Goal: Information Seeking & Learning: Learn about a topic

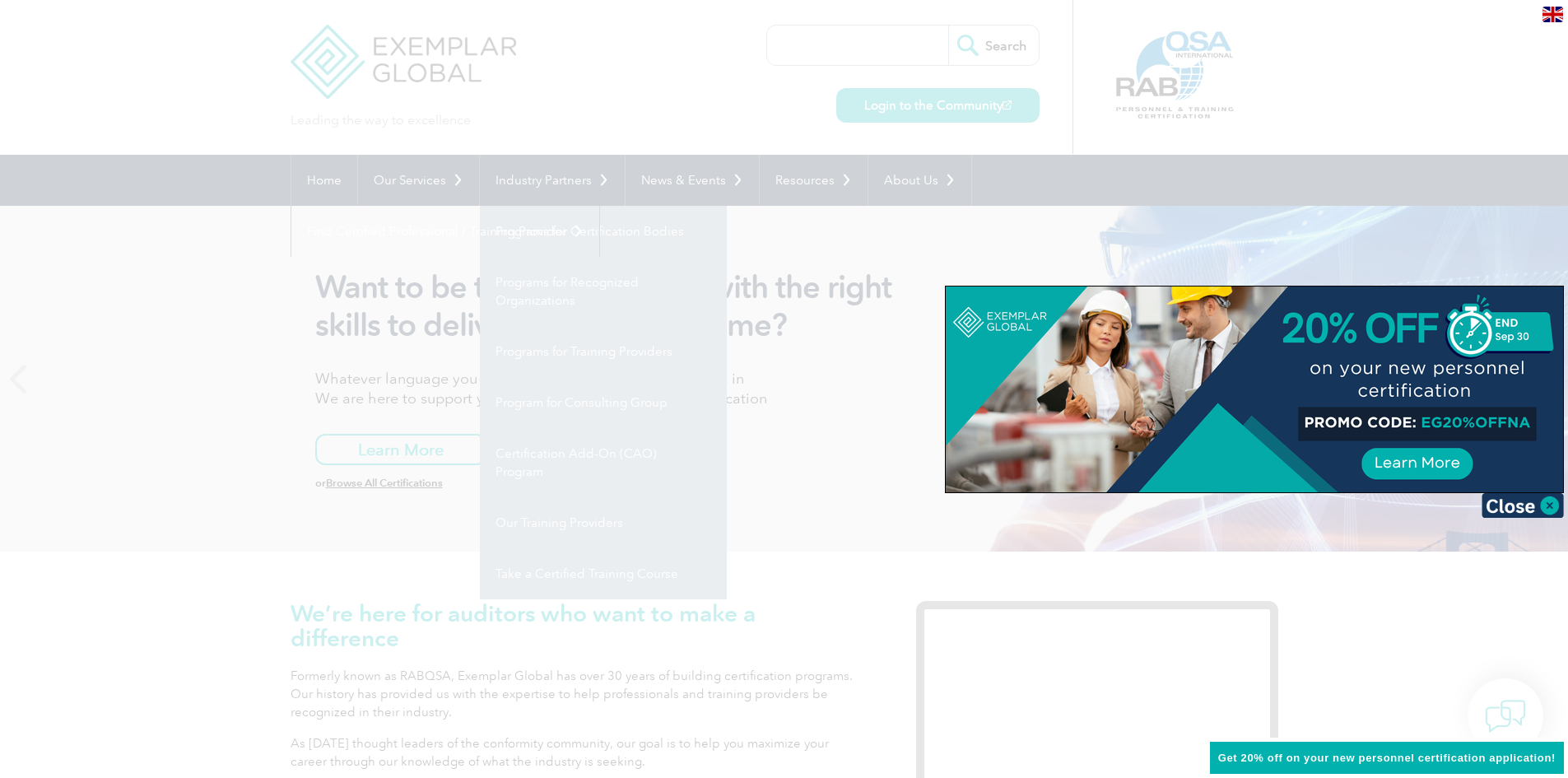
click at [890, 249] on div at bounding box center [784, 389] width 1568 height 778
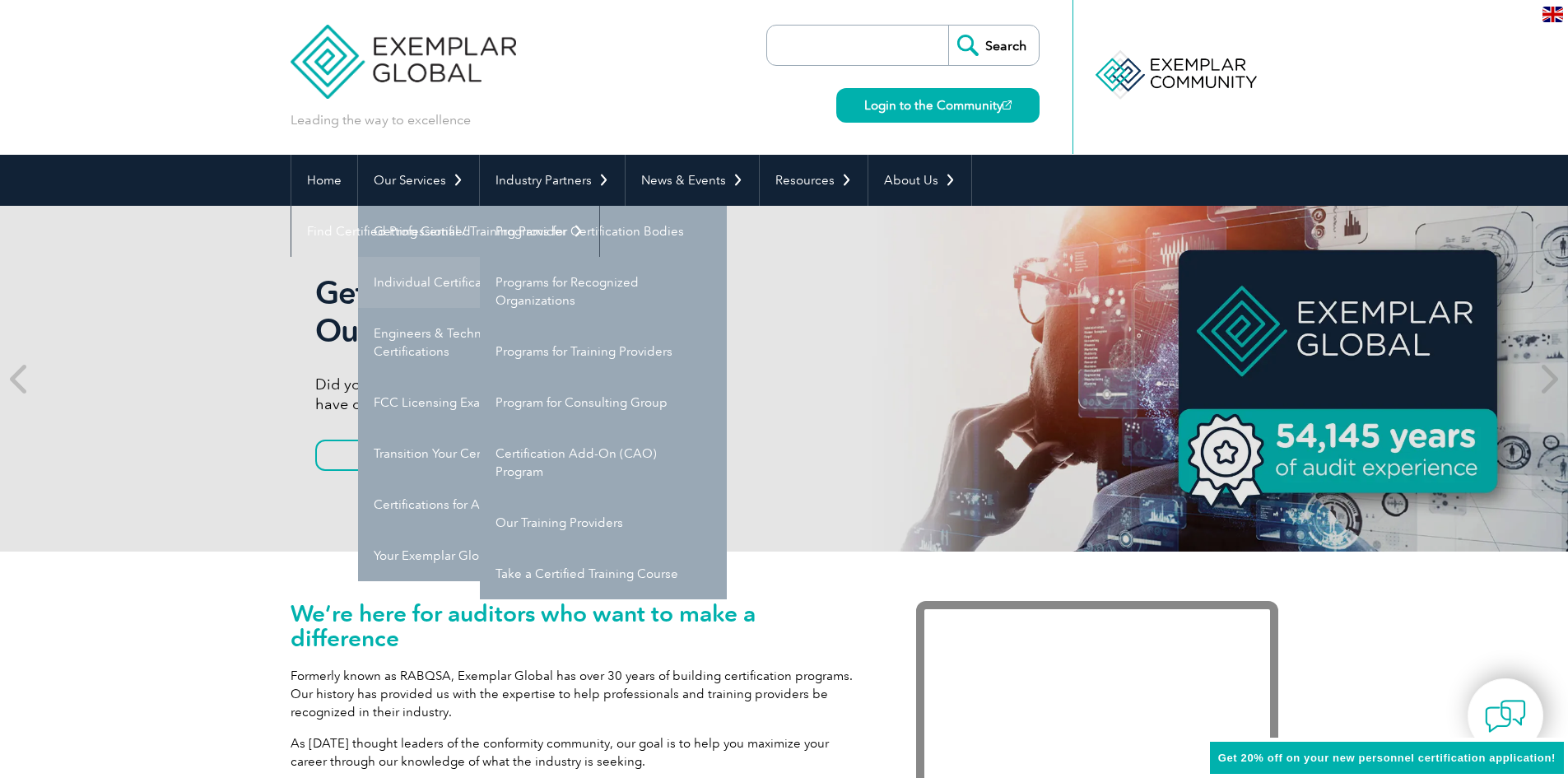
click at [427, 285] on link "Individual Certifications" at bounding box center [481, 282] width 247 height 51
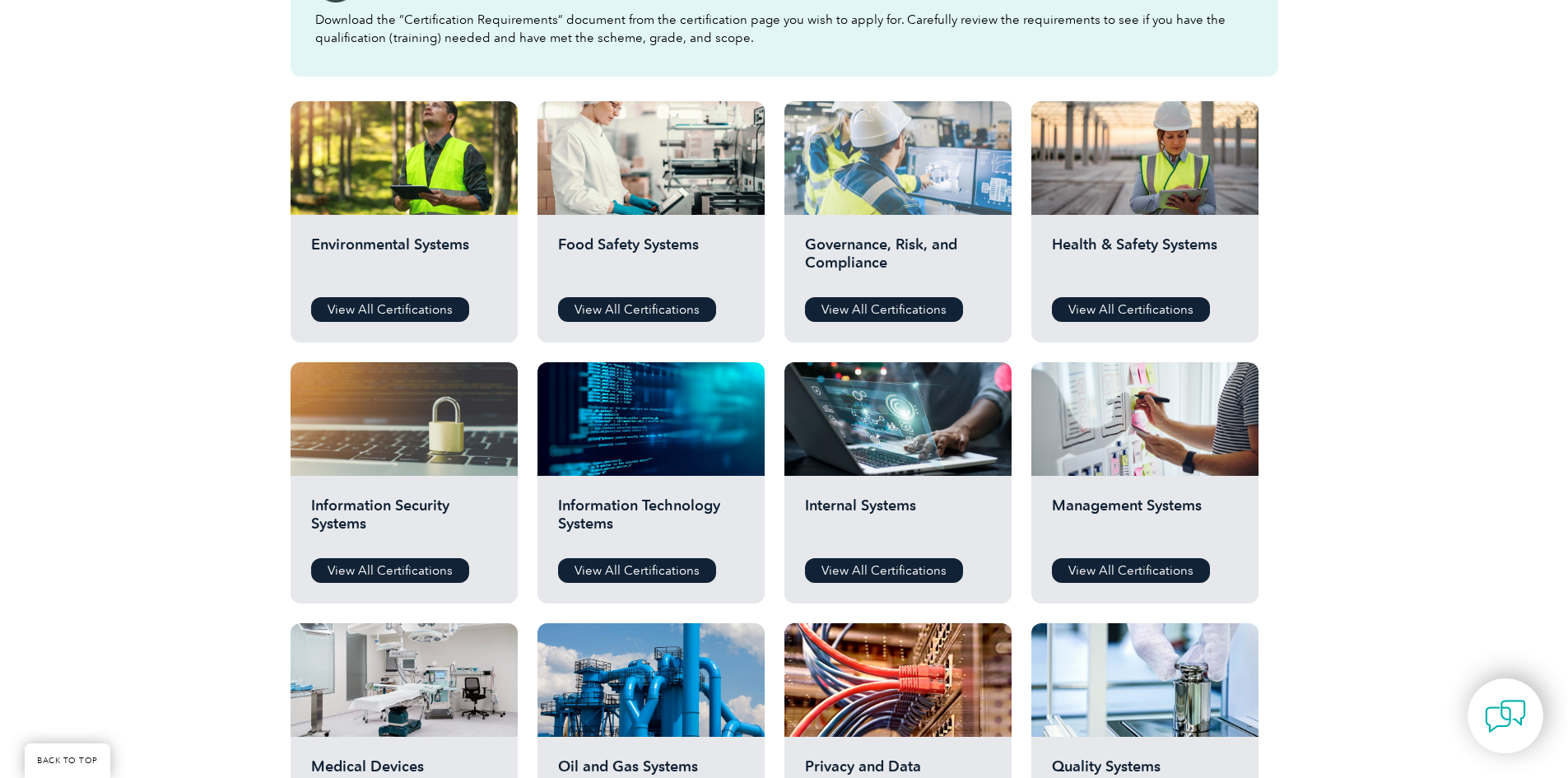
scroll to position [742, 0]
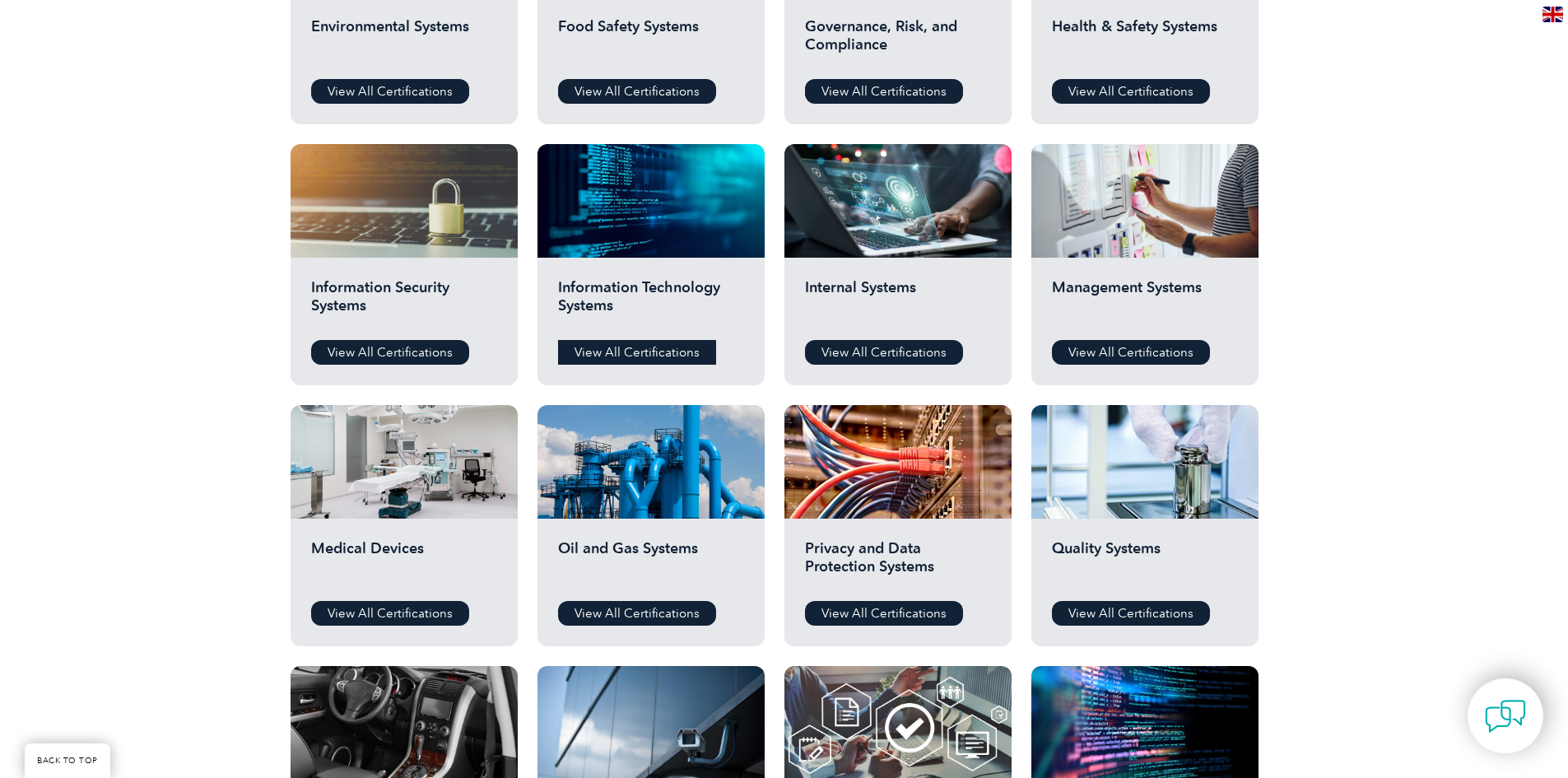
click at [662, 355] on link "View All Certifications" at bounding box center [637, 352] width 158 height 25
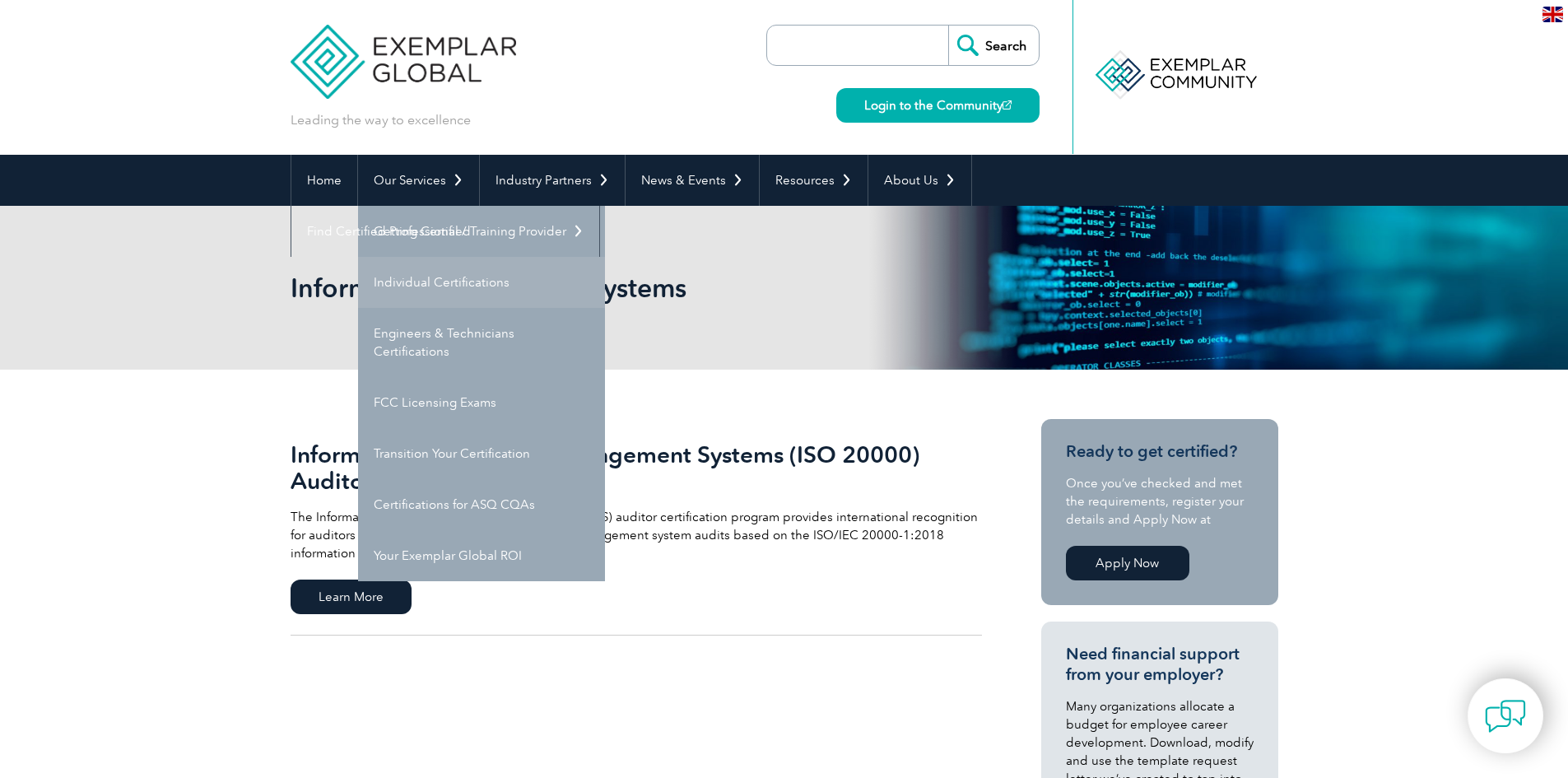
click at [416, 276] on link "Individual Certifications" at bounding box center [481, 282] width 247 height 51
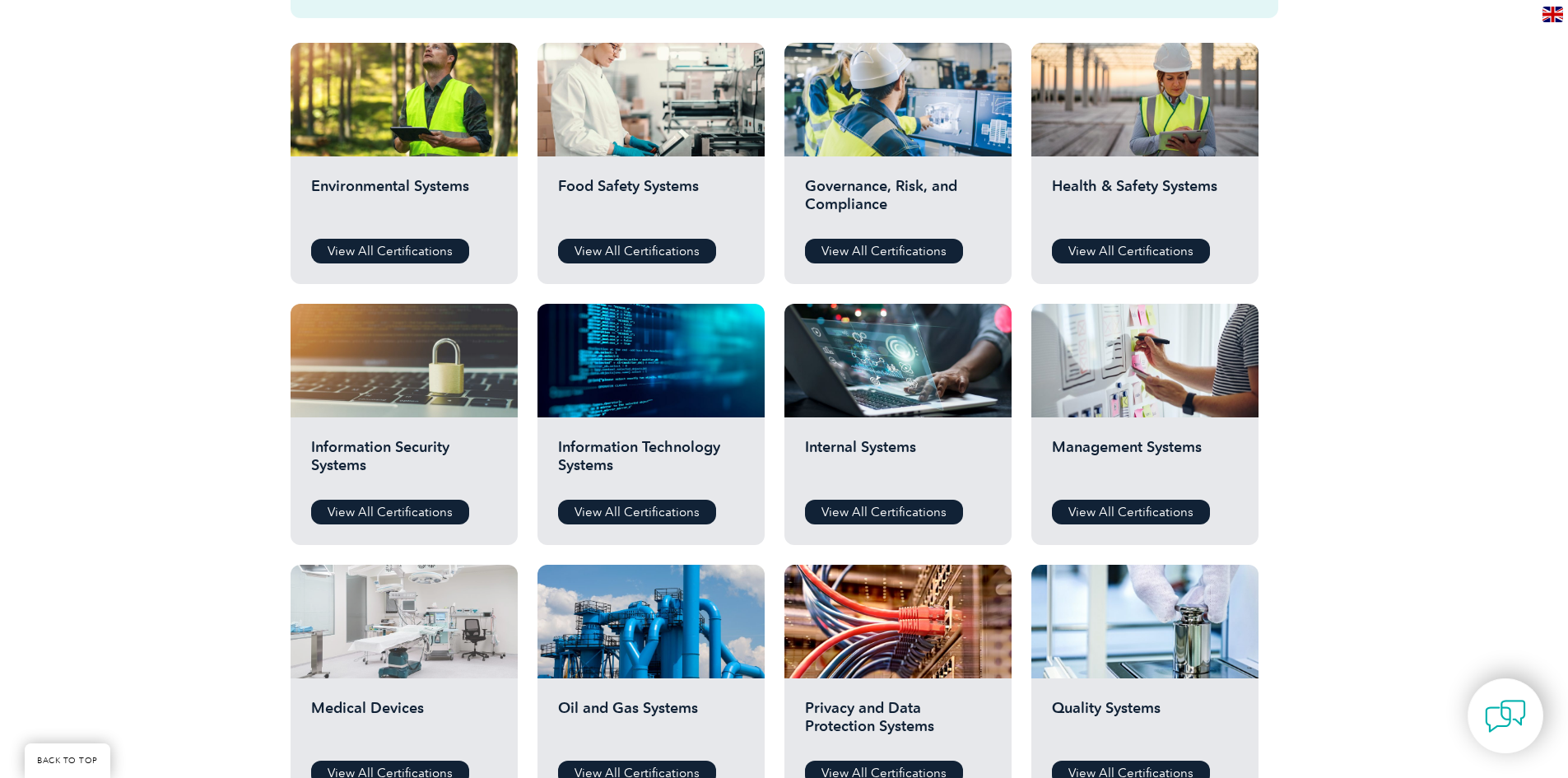
scroll to position [659, 0]
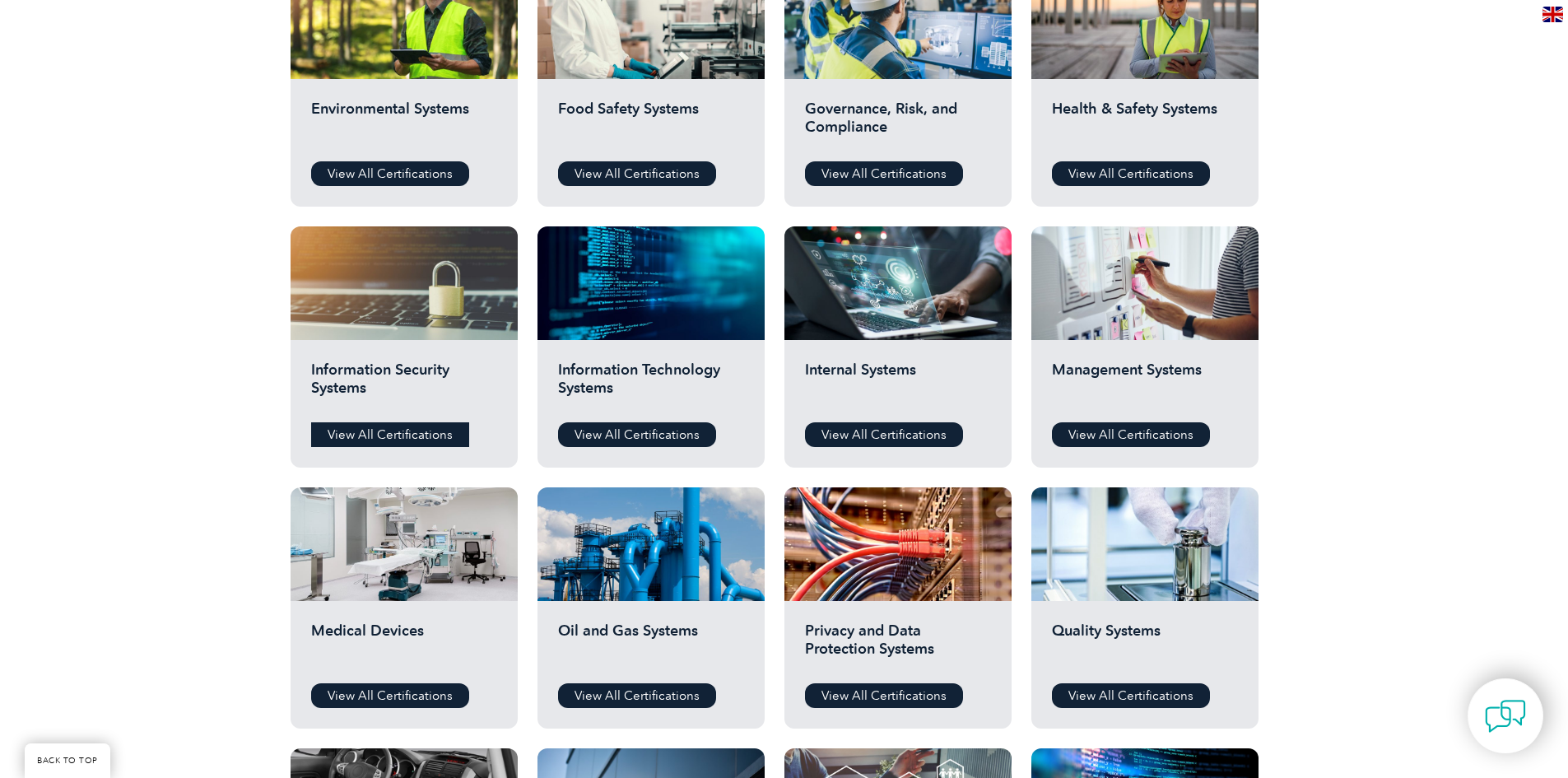
click at [425, 431] on link "View All Certifications" at bounding box center [390, 435] width 158 height 25
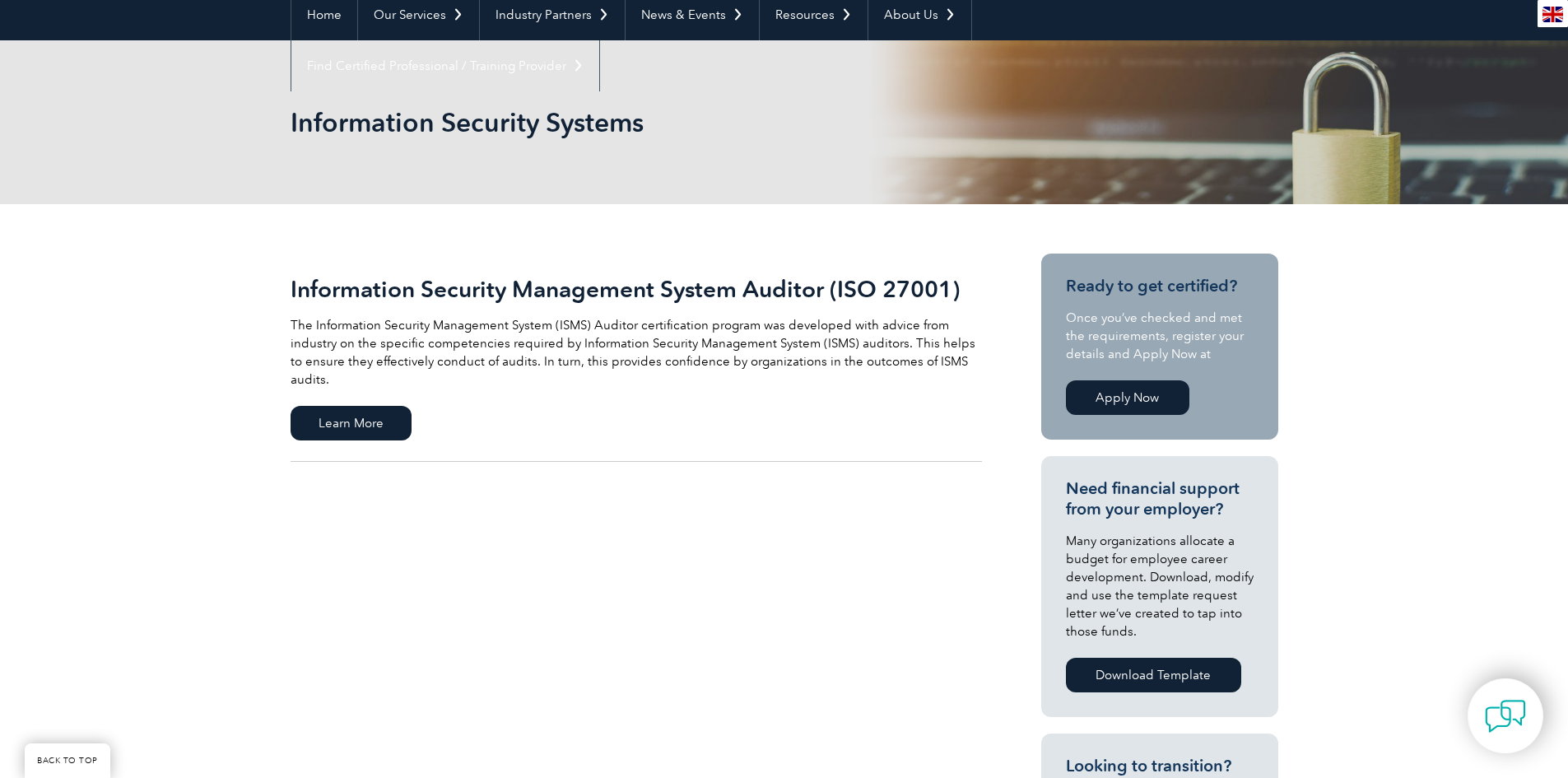
scroll to position [165, 0]
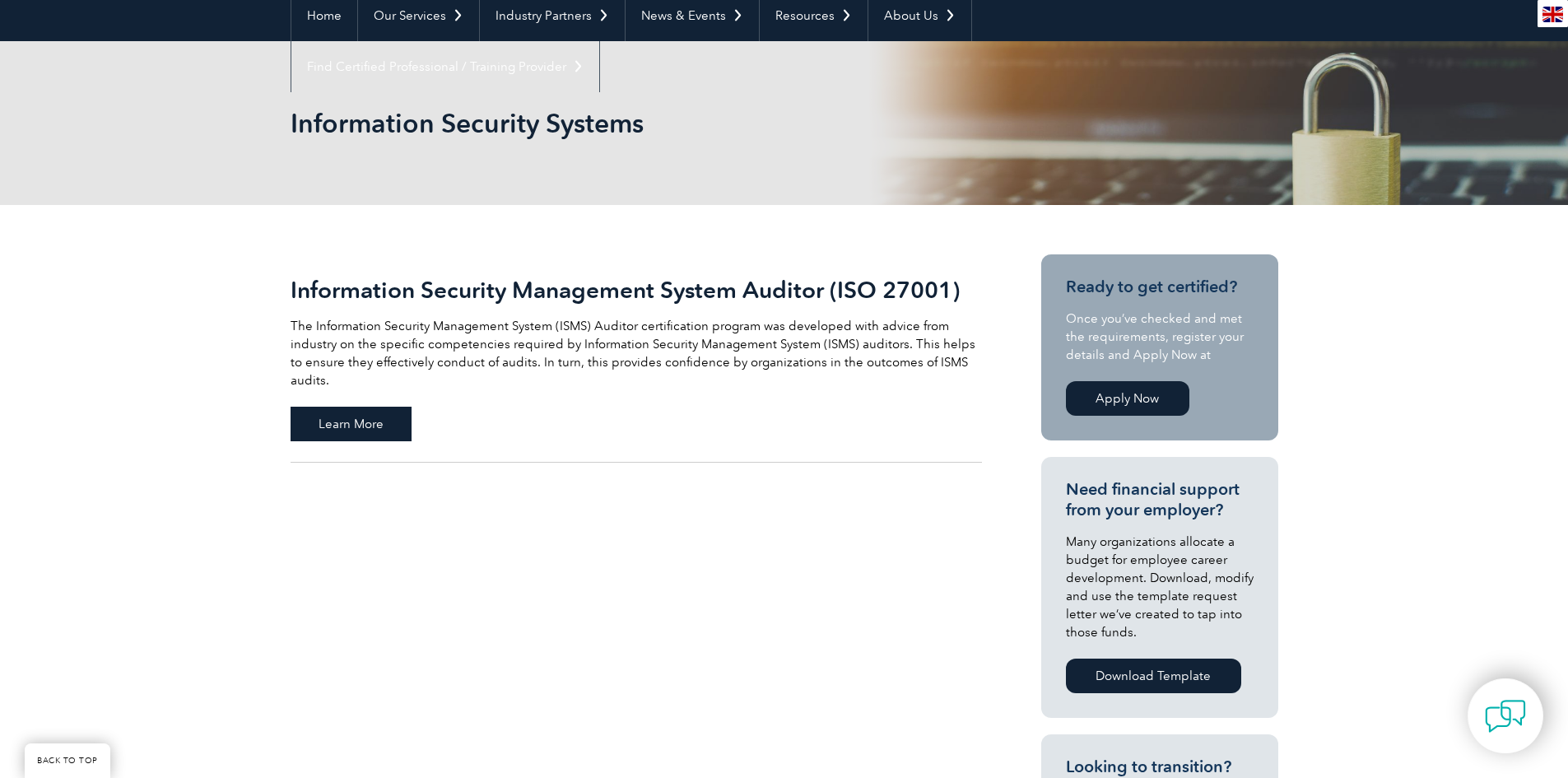
click at [309, 407] on span "Learn More" at bounding box center [351, 424] width 121 height 35
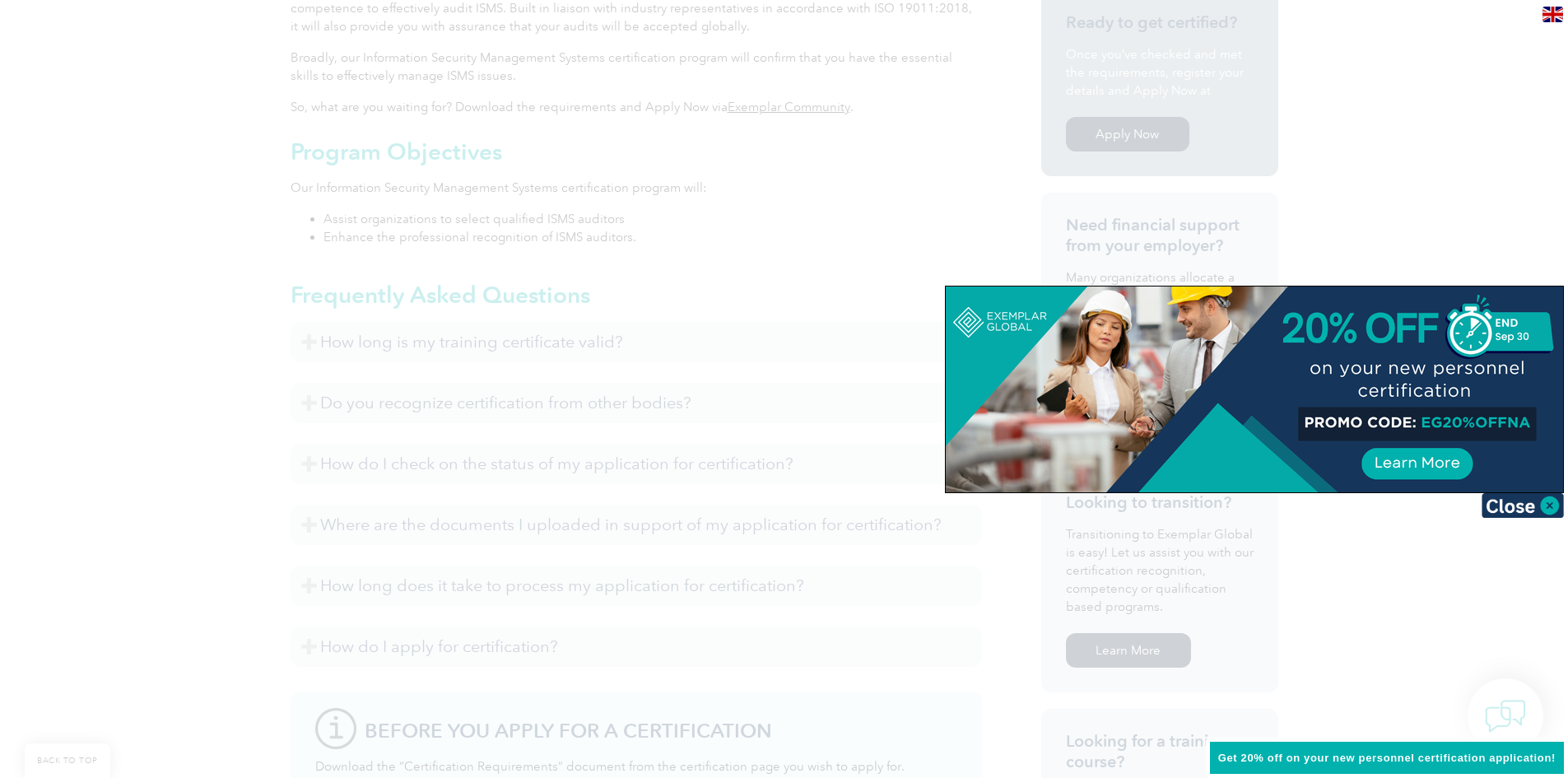
scroll to position [612, 0]
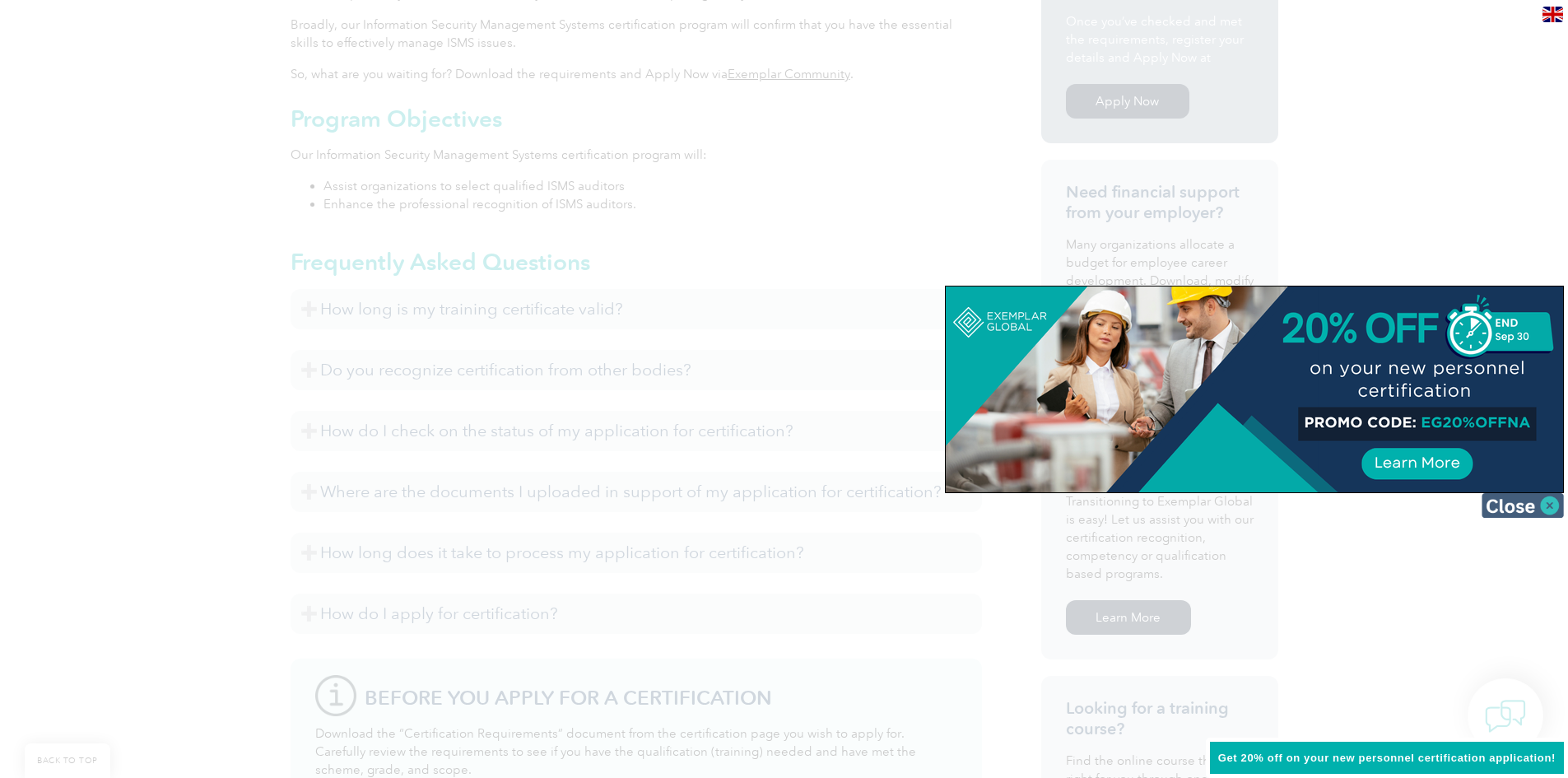
click at [1534, 502] on img at bounding box center [1523, 505] width 83 height 25
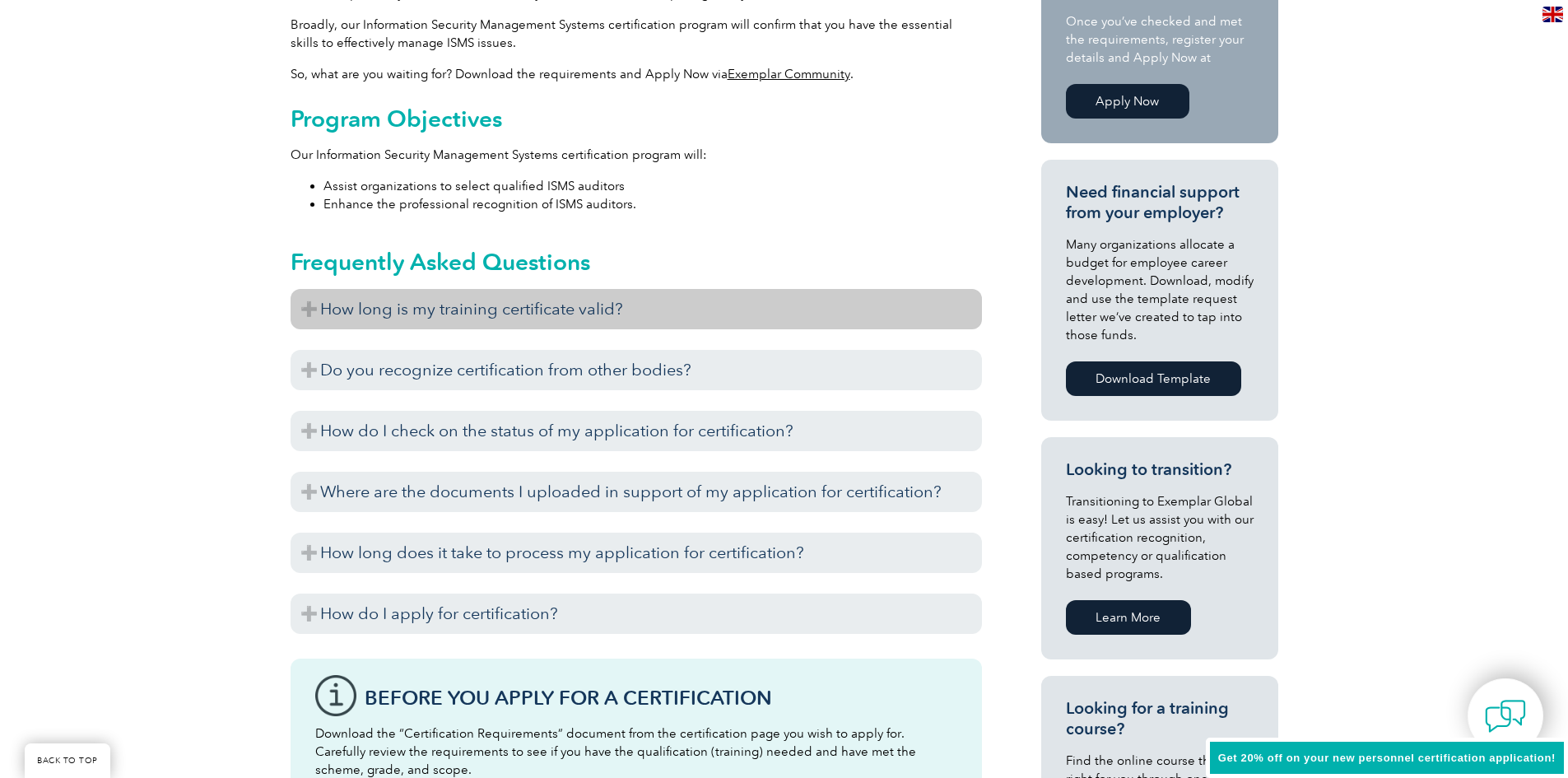
click at [419, 304] on h3 "How long is my training certificate valid?" at bounding box center [636, 309] width 691 height 41
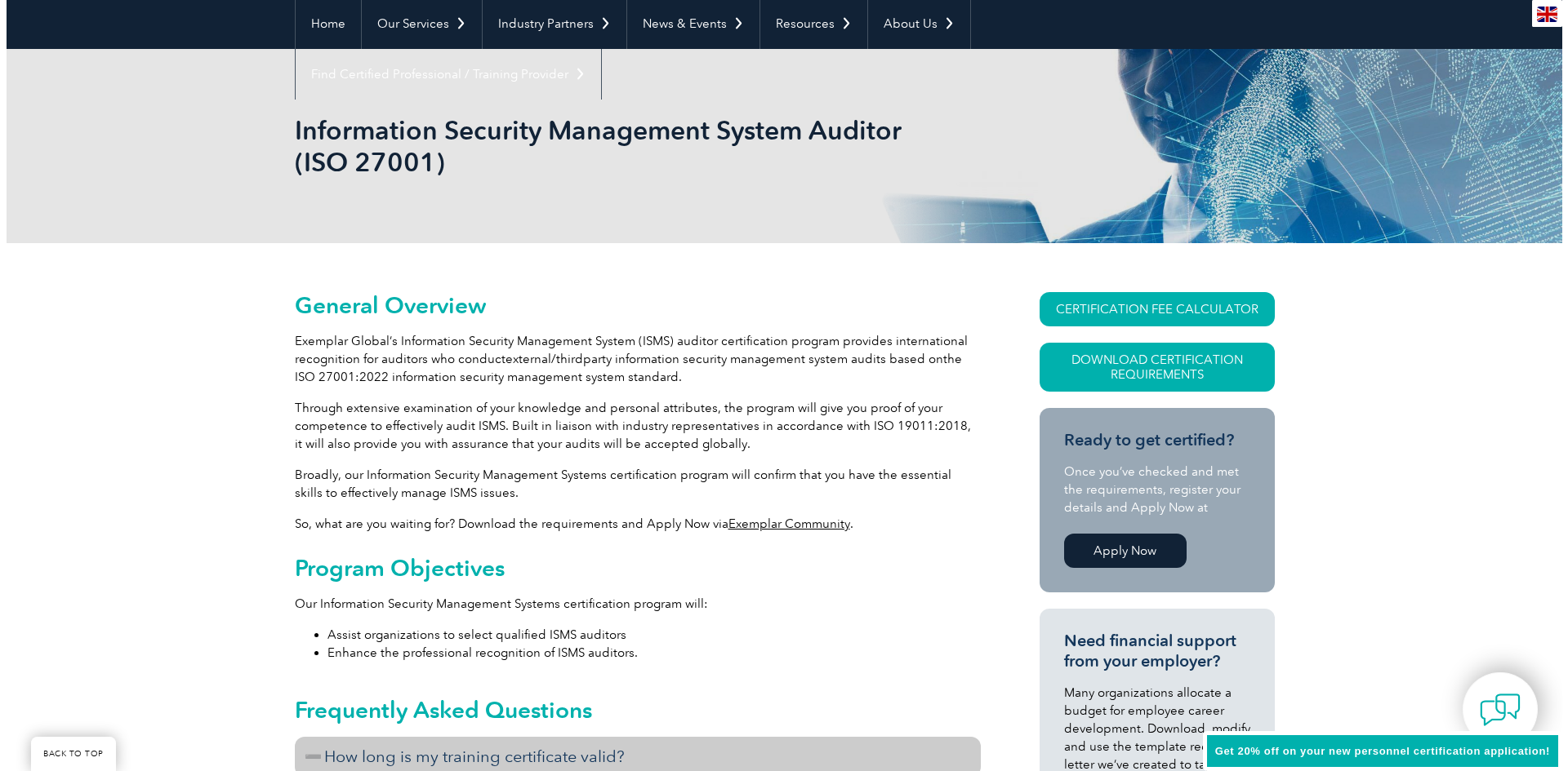
scroll to position [163, 0]
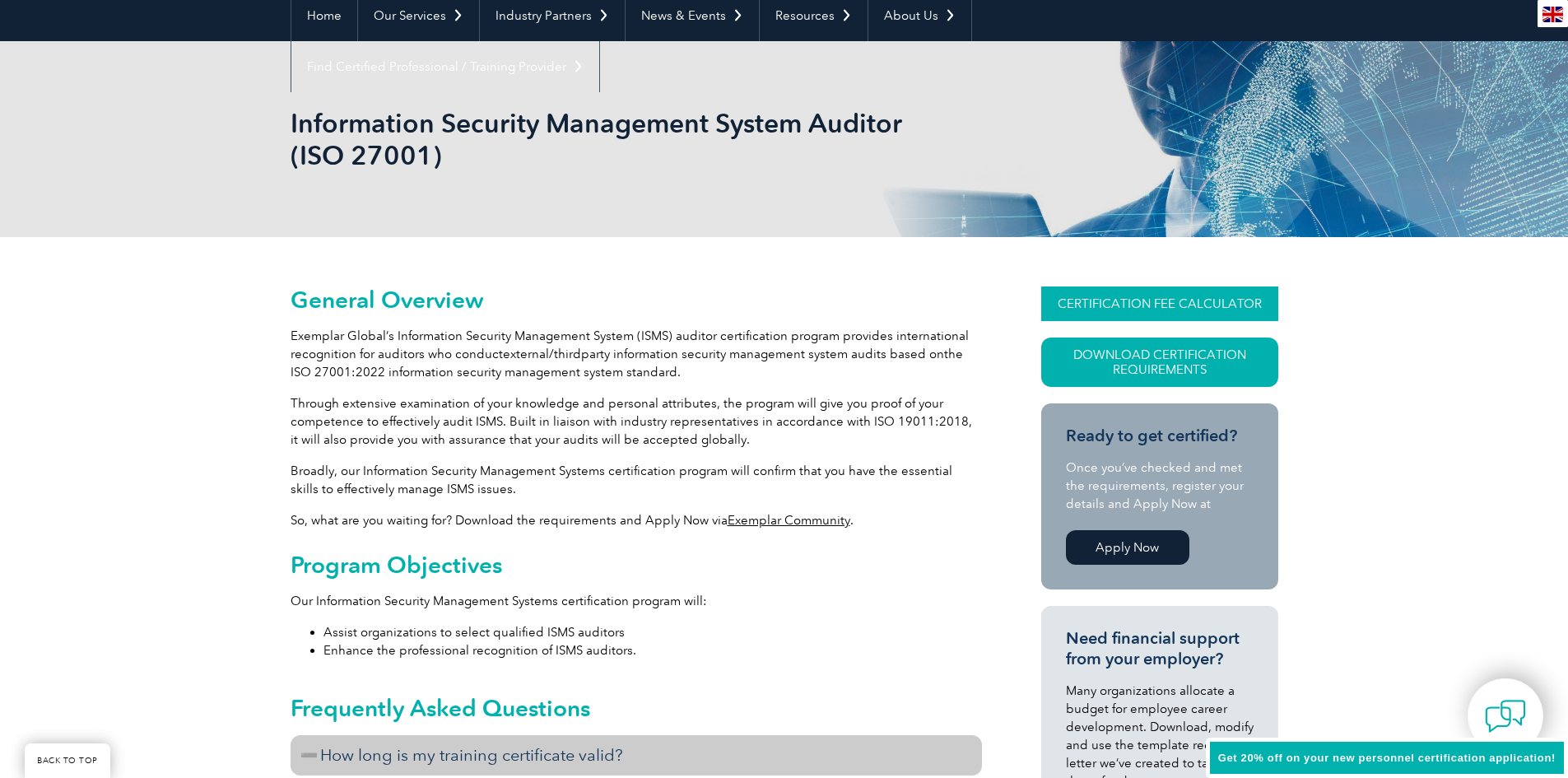
click at [1215, 302] on link "CERTIFICATION FEE CALCULATOR" at bounding box center [1159, 304] width 237 height 35
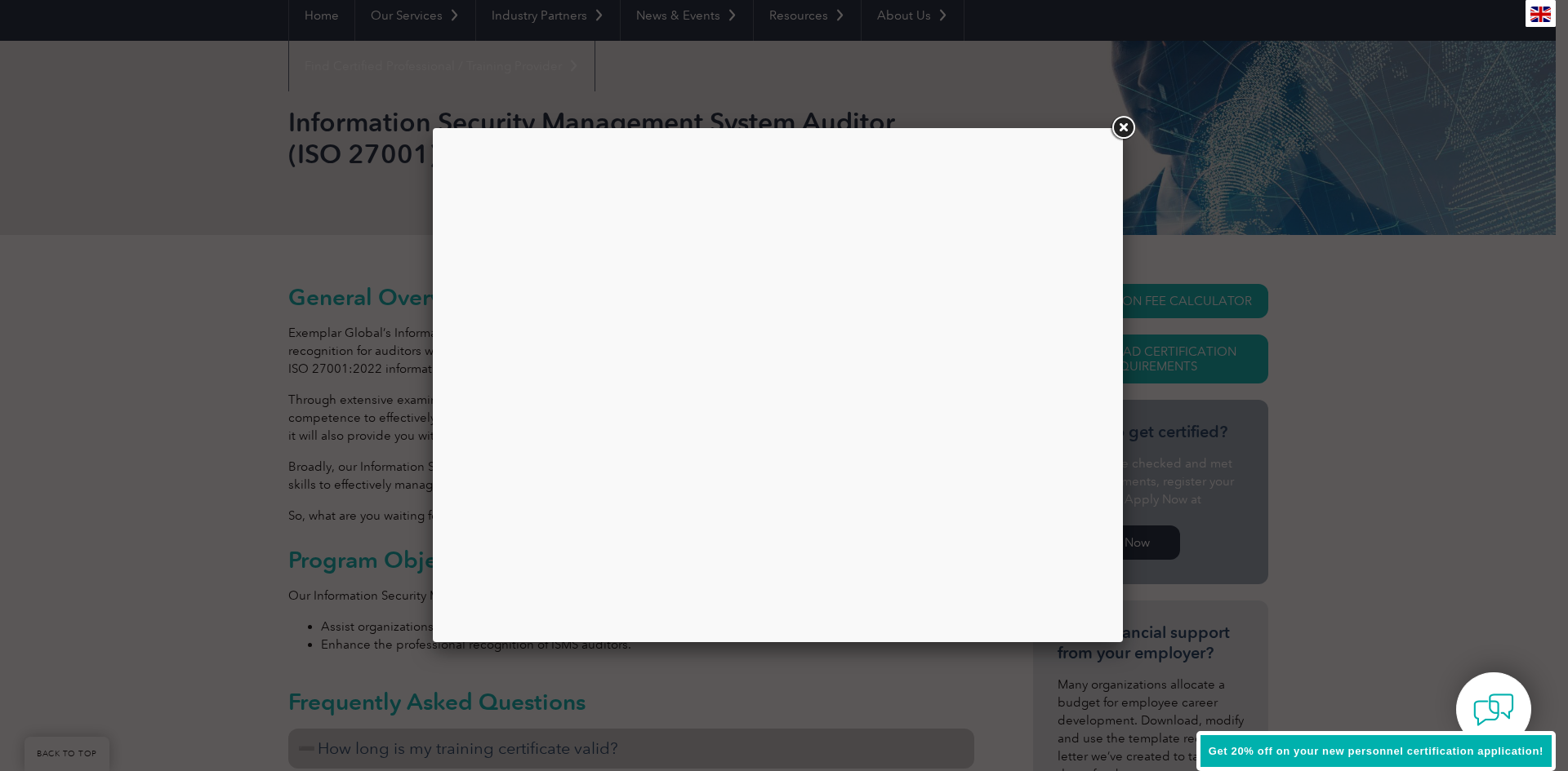
click at [1121, 131] on link at bounding box center [1123, 128] width 29 height 29
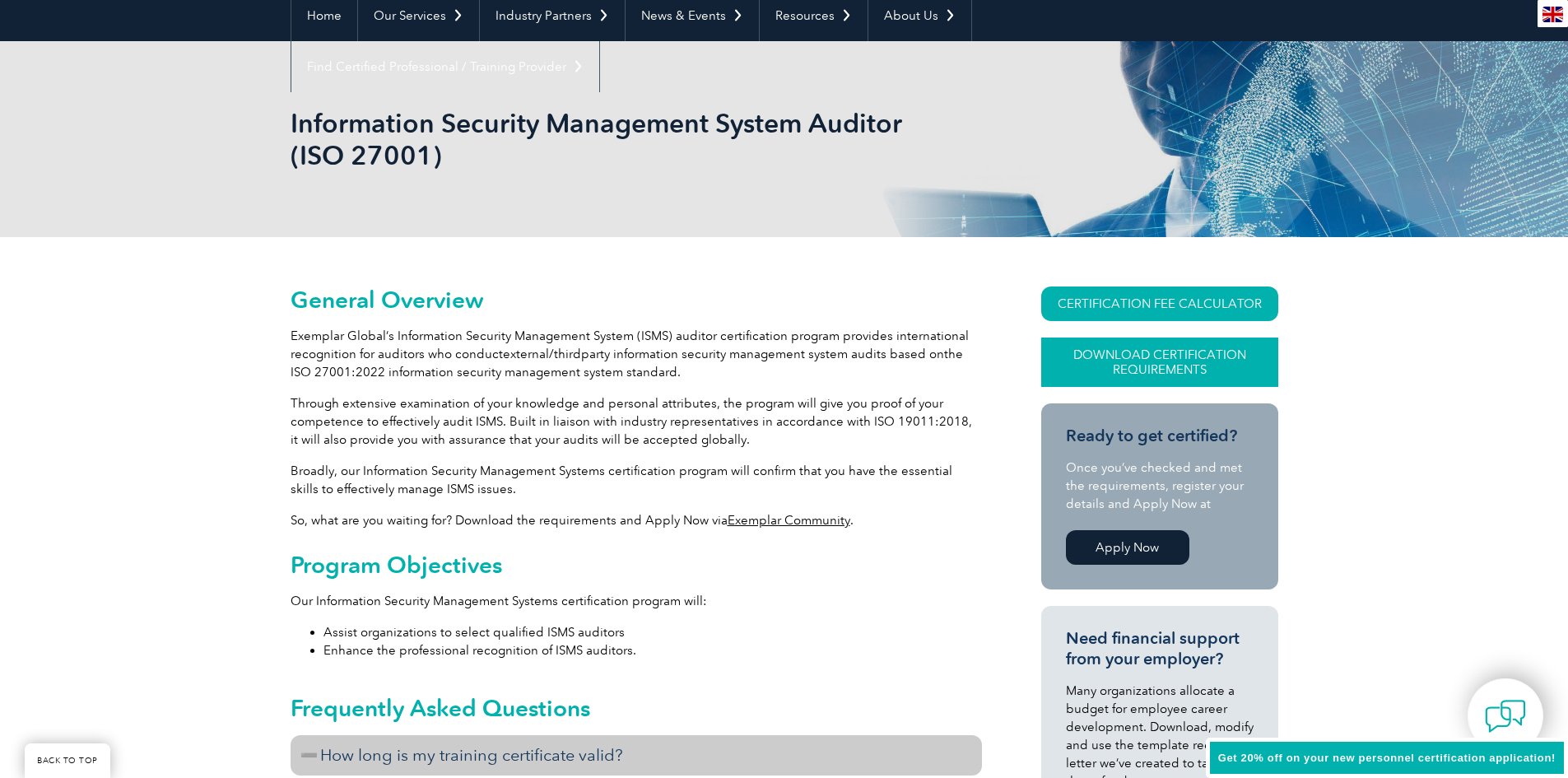
click at [1158, 364] on link "Download Certification Requirements" at bounding box center [1159, 362] width 237 height 49
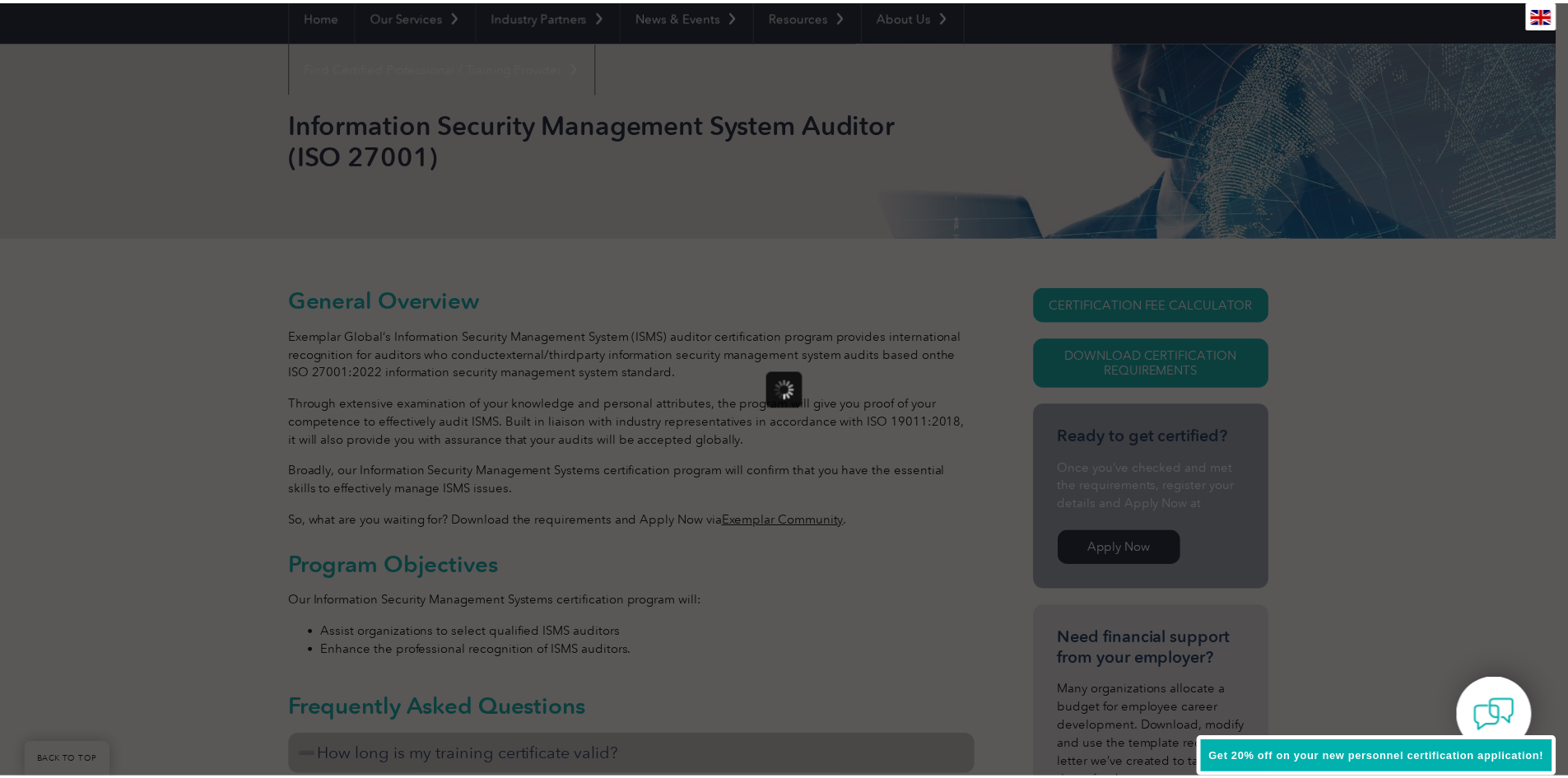
scroll to position [0, 0]
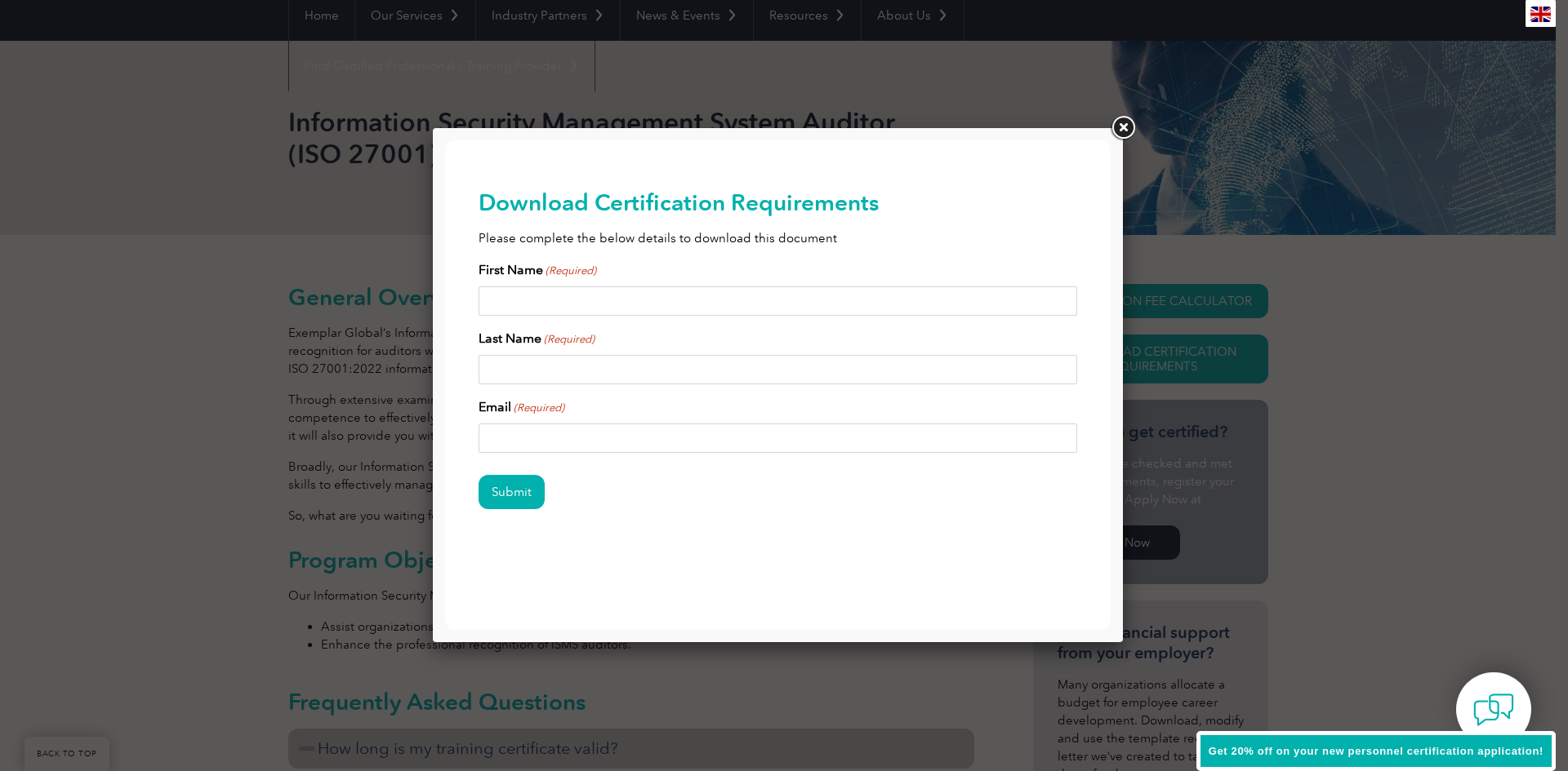
click at [1129, 123] on link at bounding box center [1123, 128] width 29 height 29
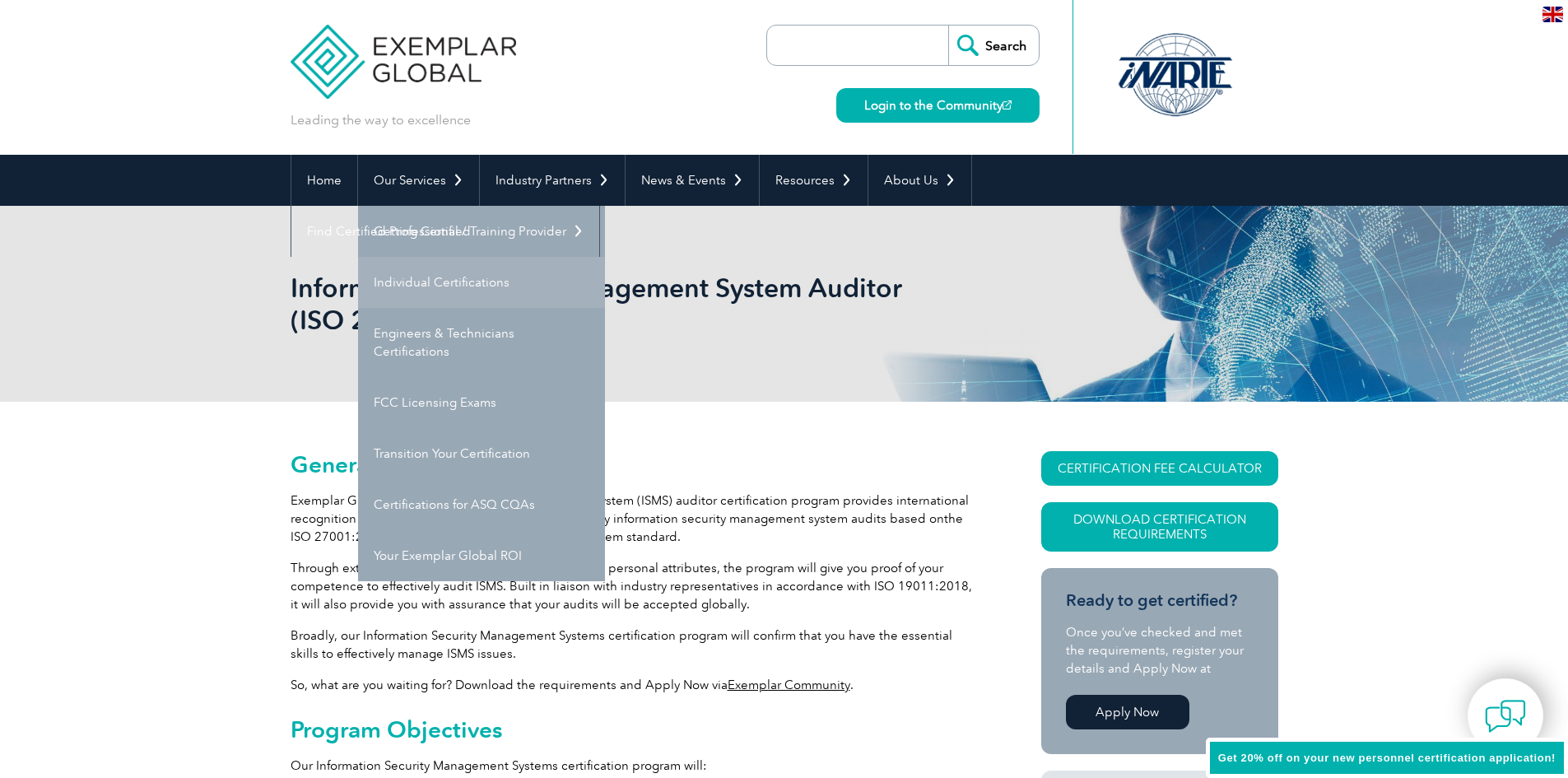
click at [479, 272] on link "Individual Certifications" at bounding box center [481, 282] width 247 height 51
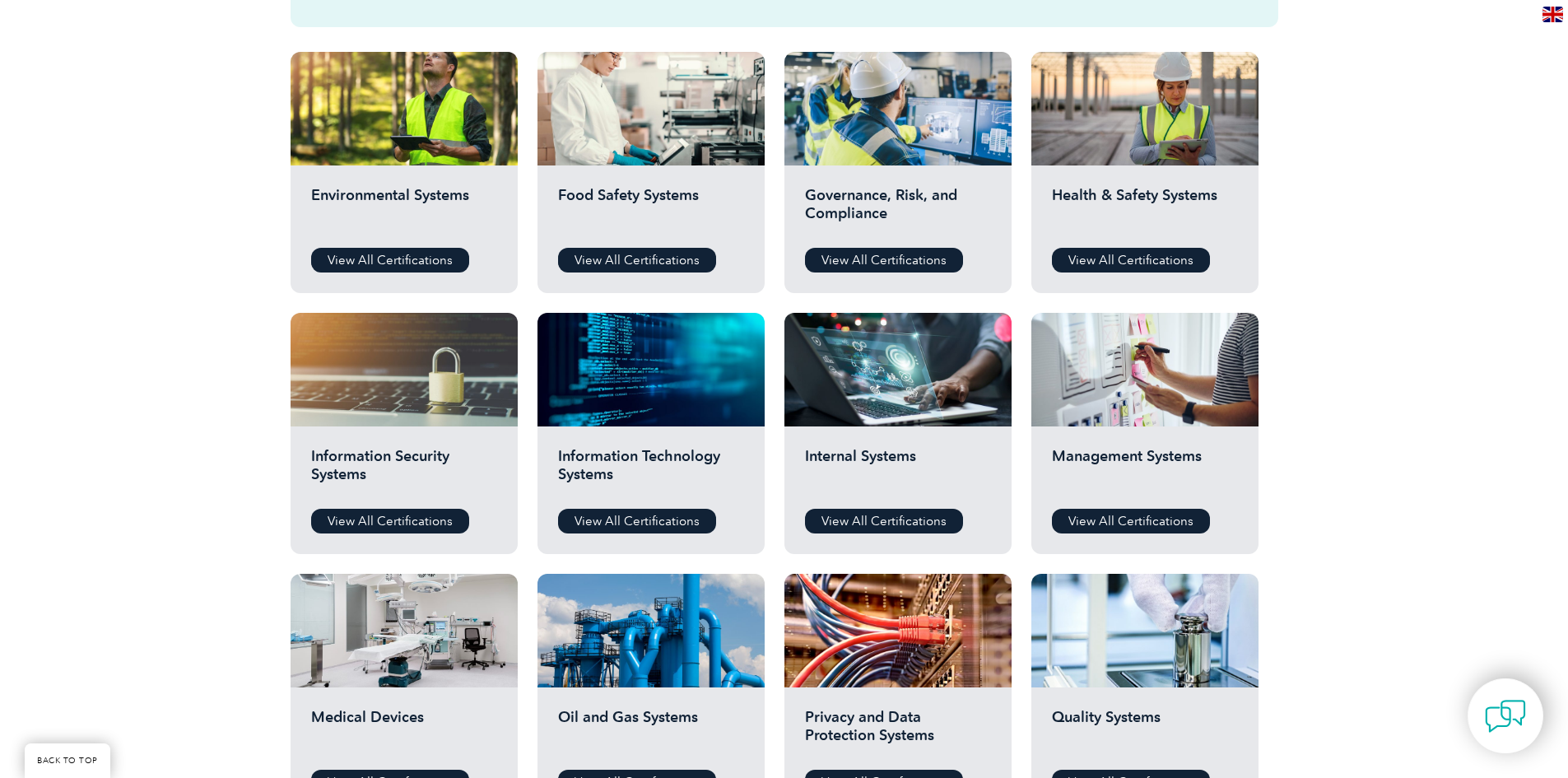
scroll to position [577, 0]
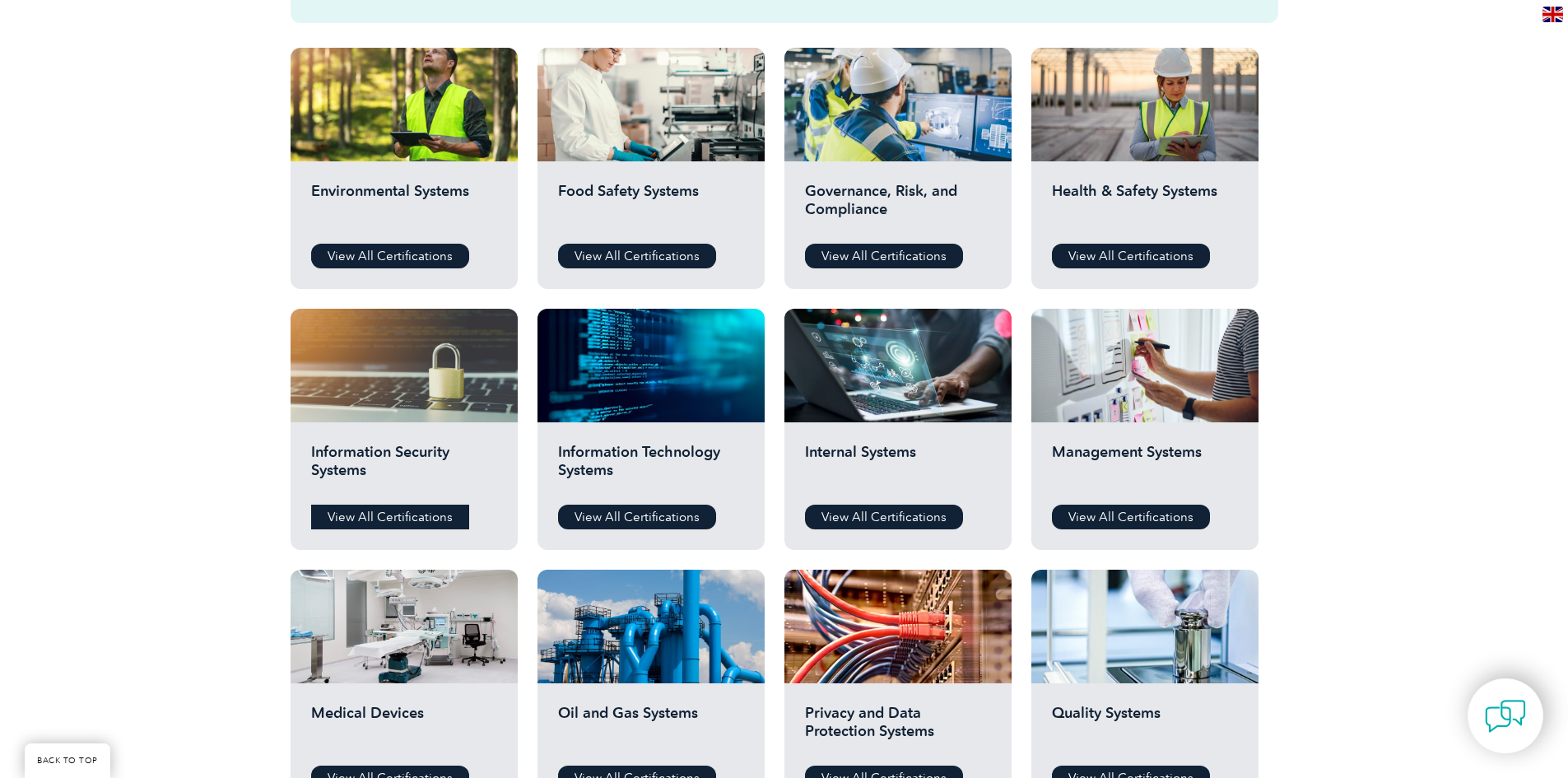
click at [433, 511] on link "View All Certifications" at bounding box center [390, 517] width 158 height 25
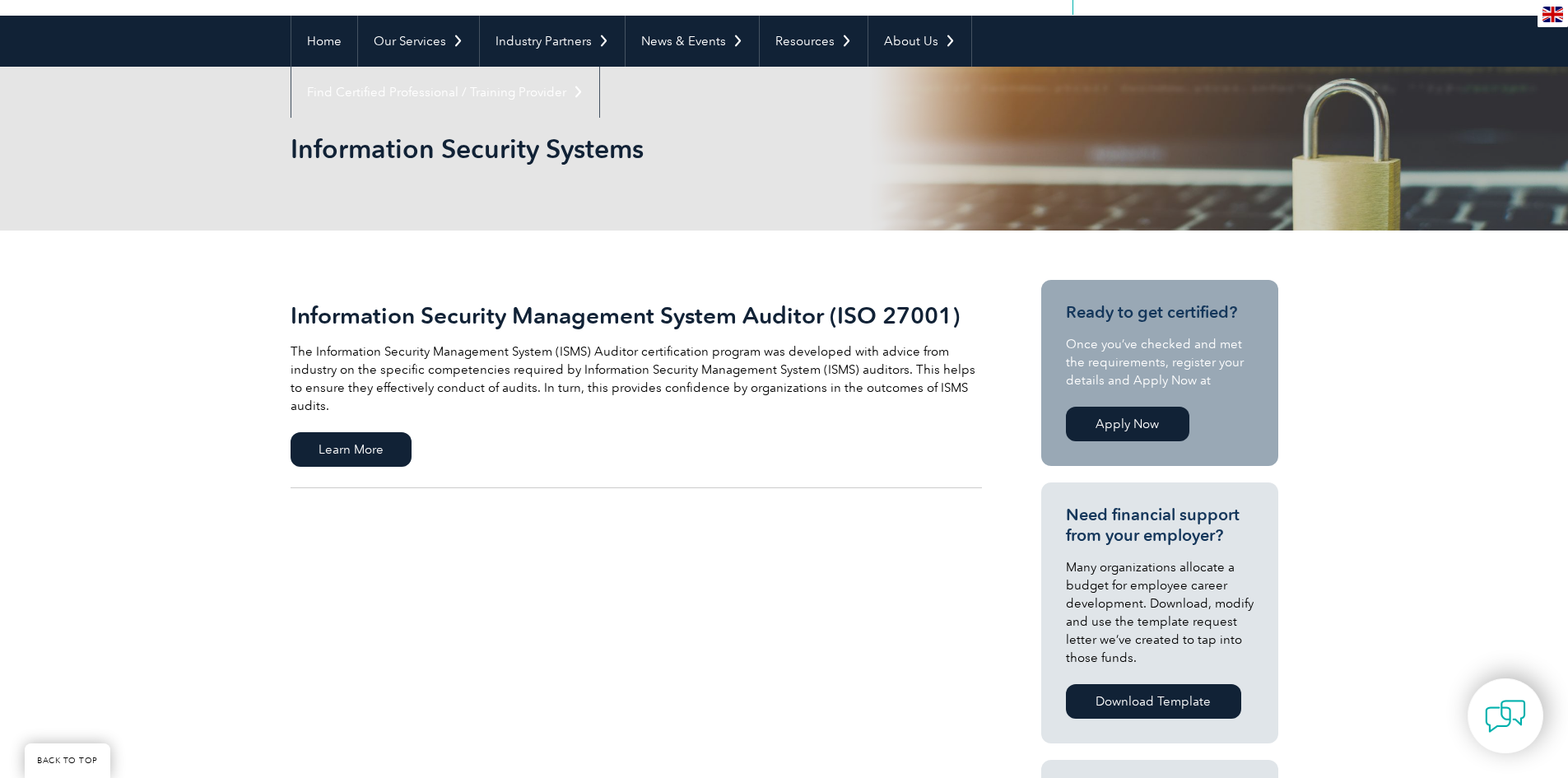
scroll to position [165, 0]
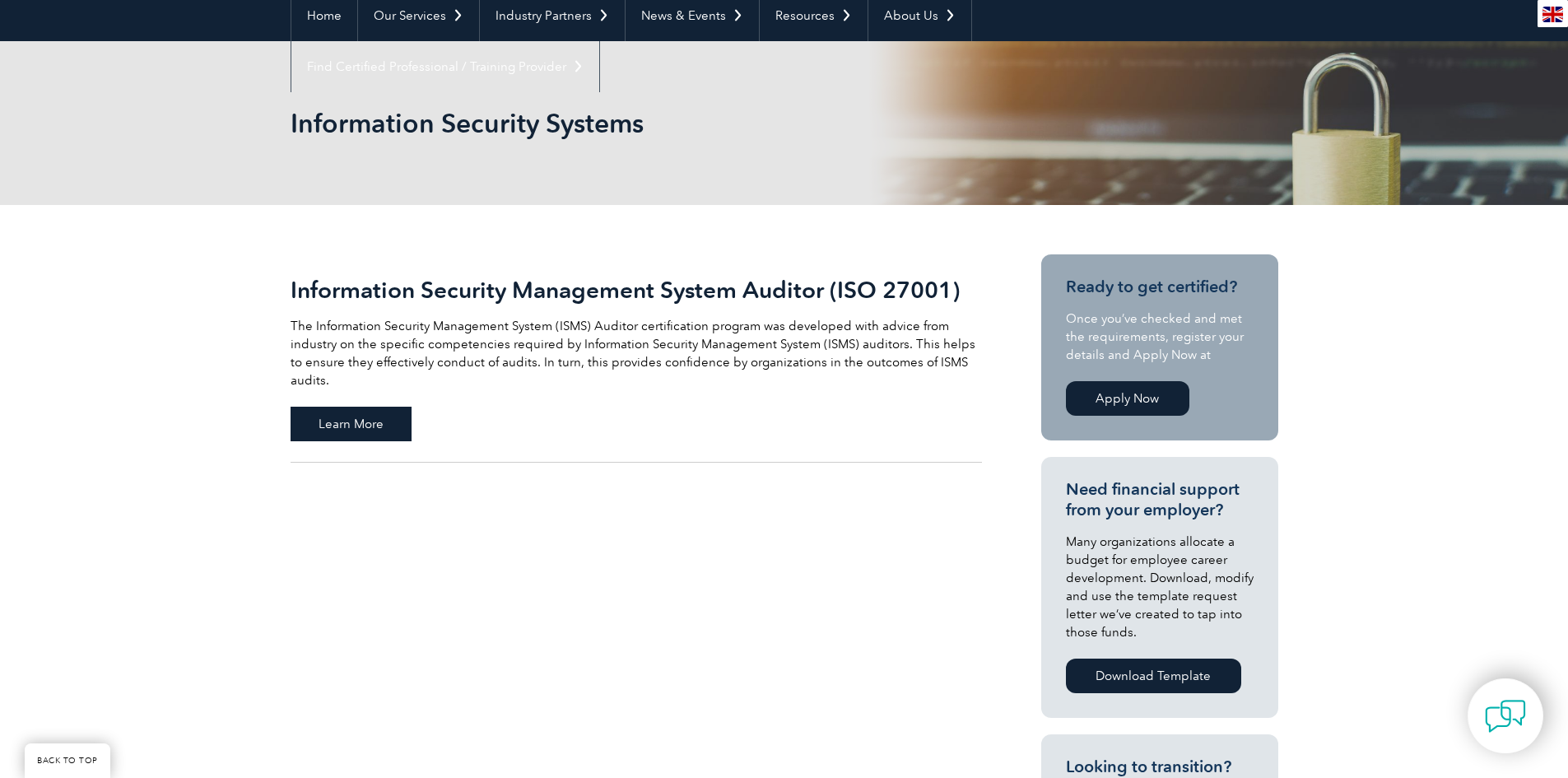
click at [375, 412] on span "Learn More" at bounding box center [351, 424] width 121 height 35
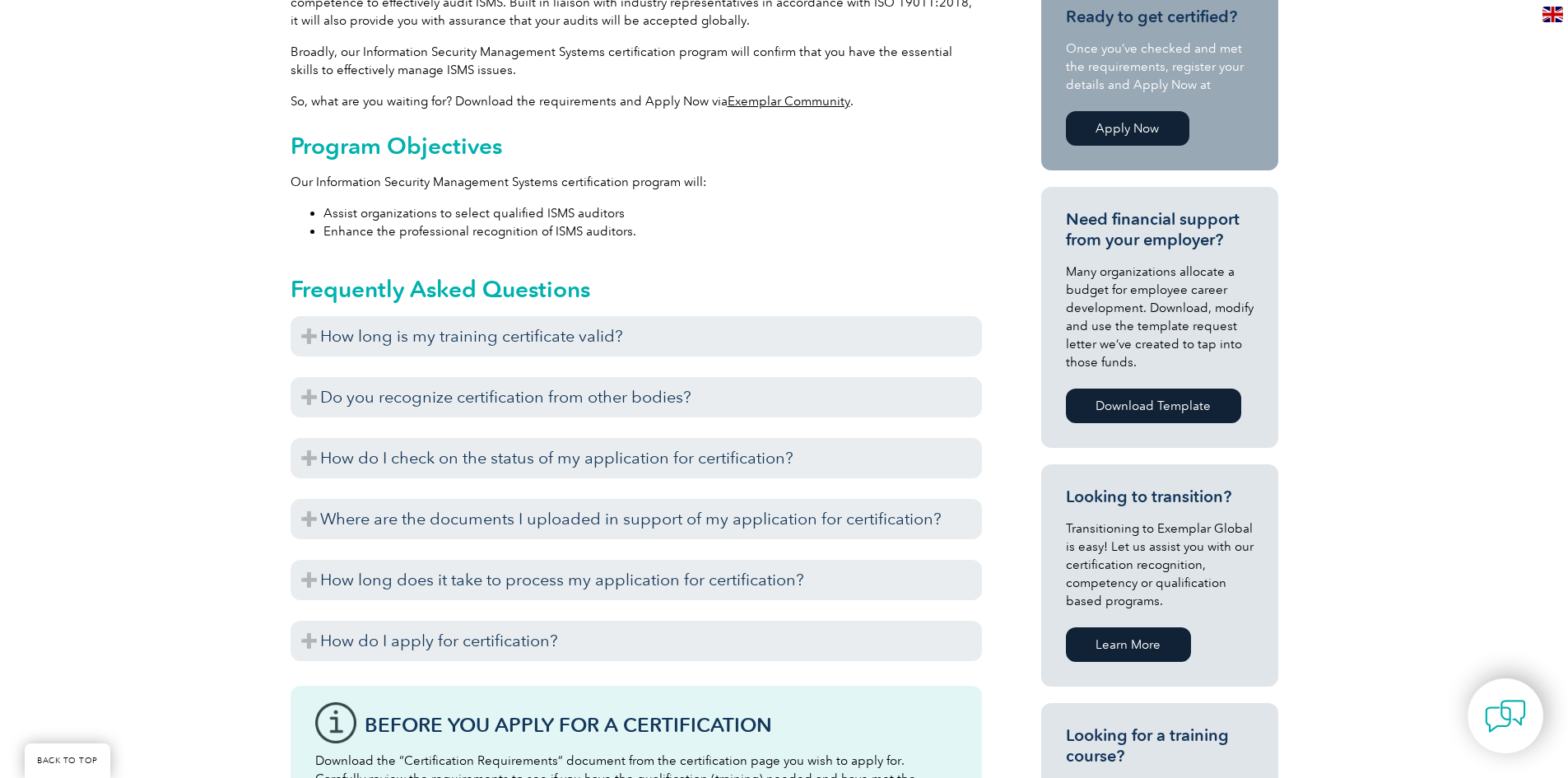
scroll to position [612, 0]
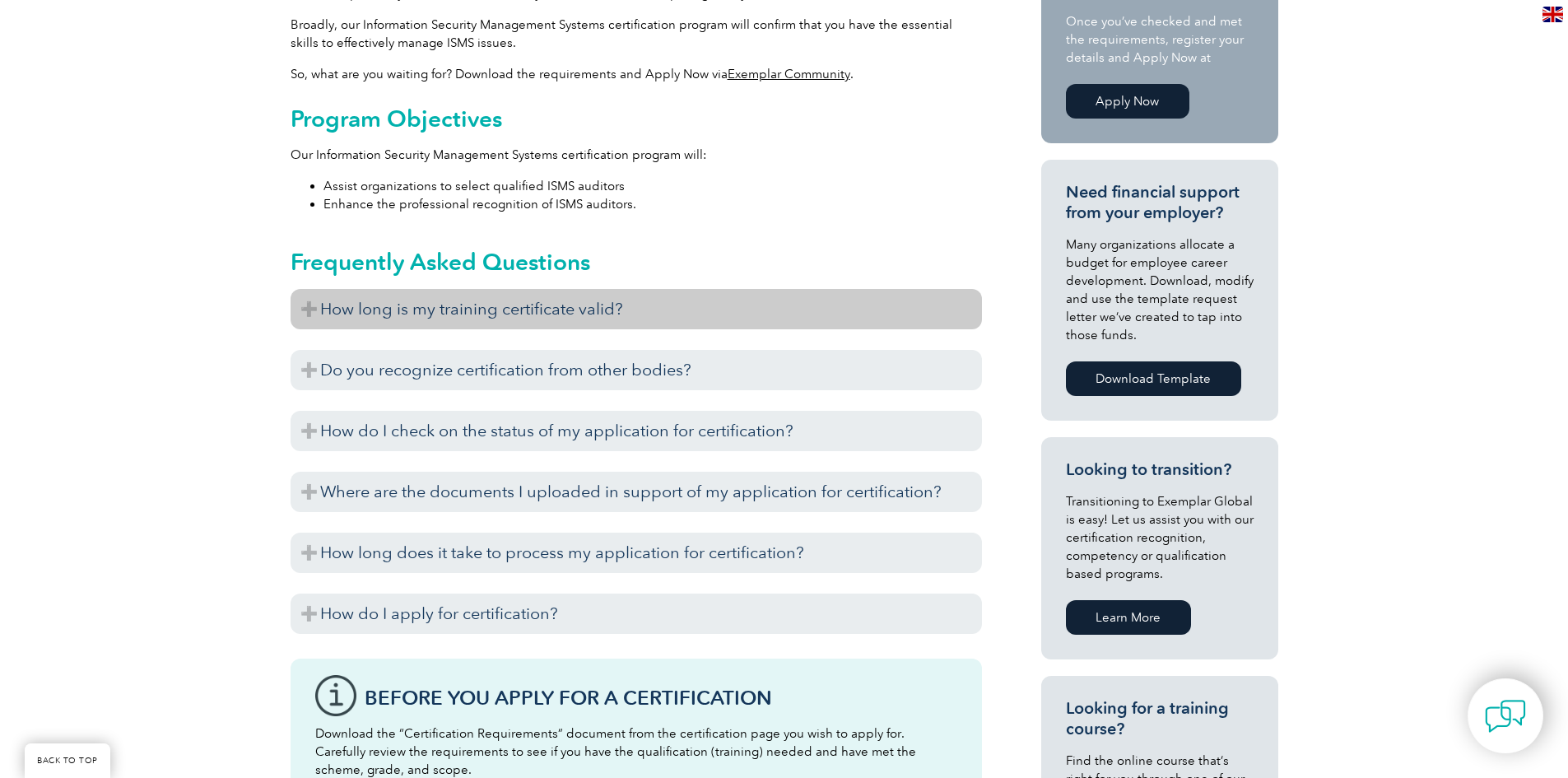
click at [765, 316] on h3 "How long is my training certificate valid?" at bounding box center [636, 309] width 691 height 41
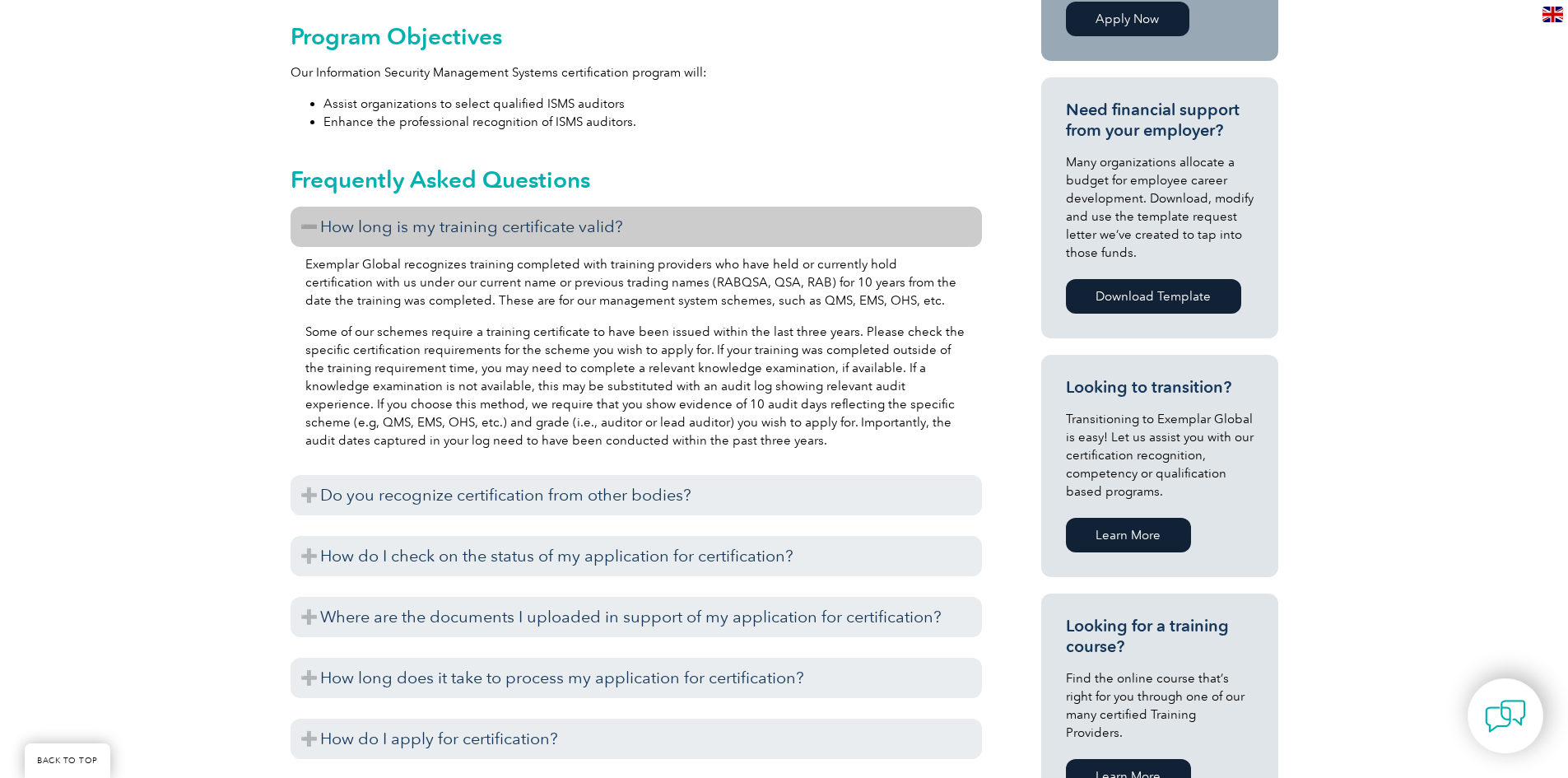
scroll to position [776, 0]
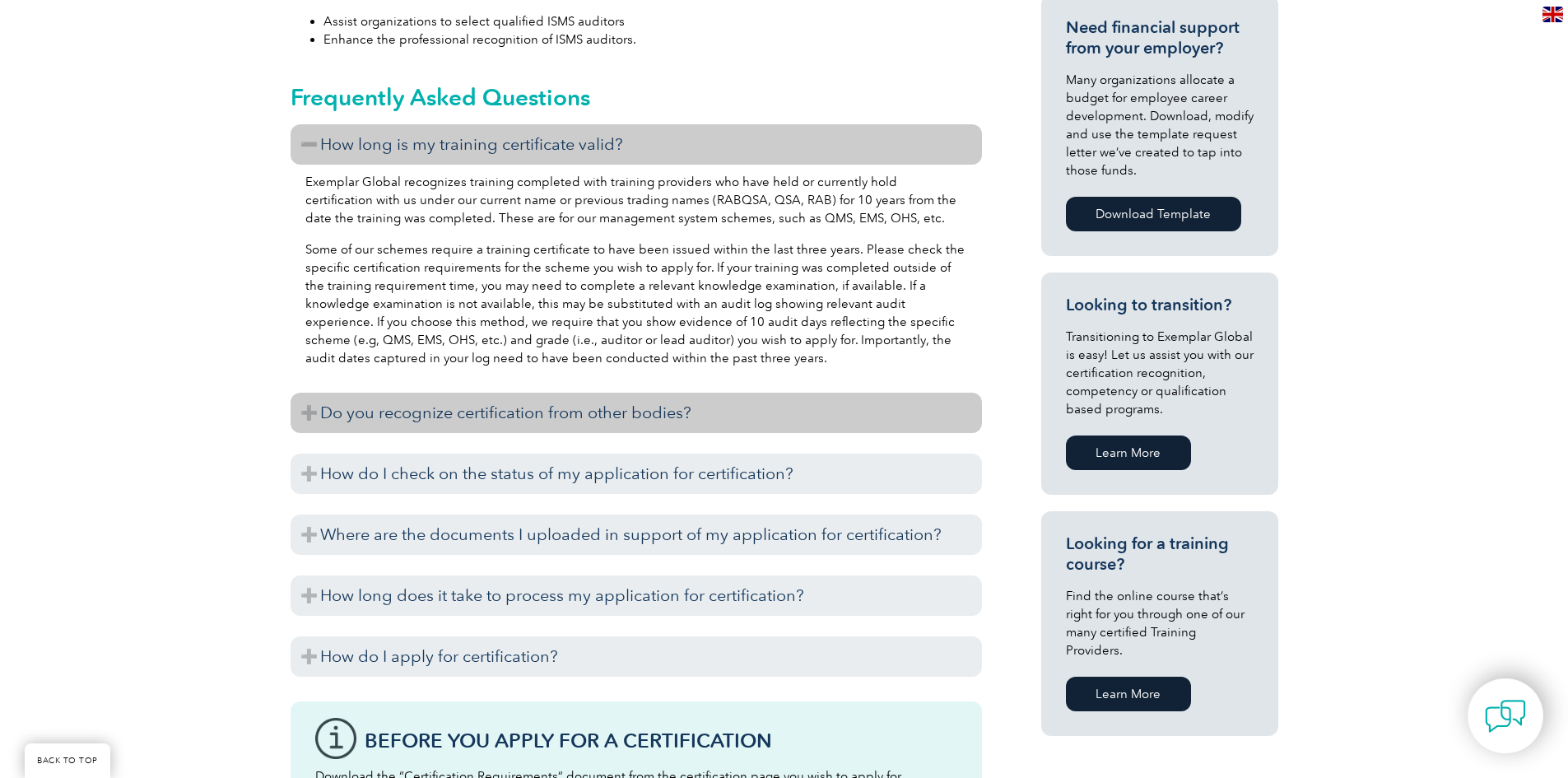
click at [656, 408] on h3 "Do you recognize certification from other bodies?" at bounding box center [636, 413] width 691 height 41
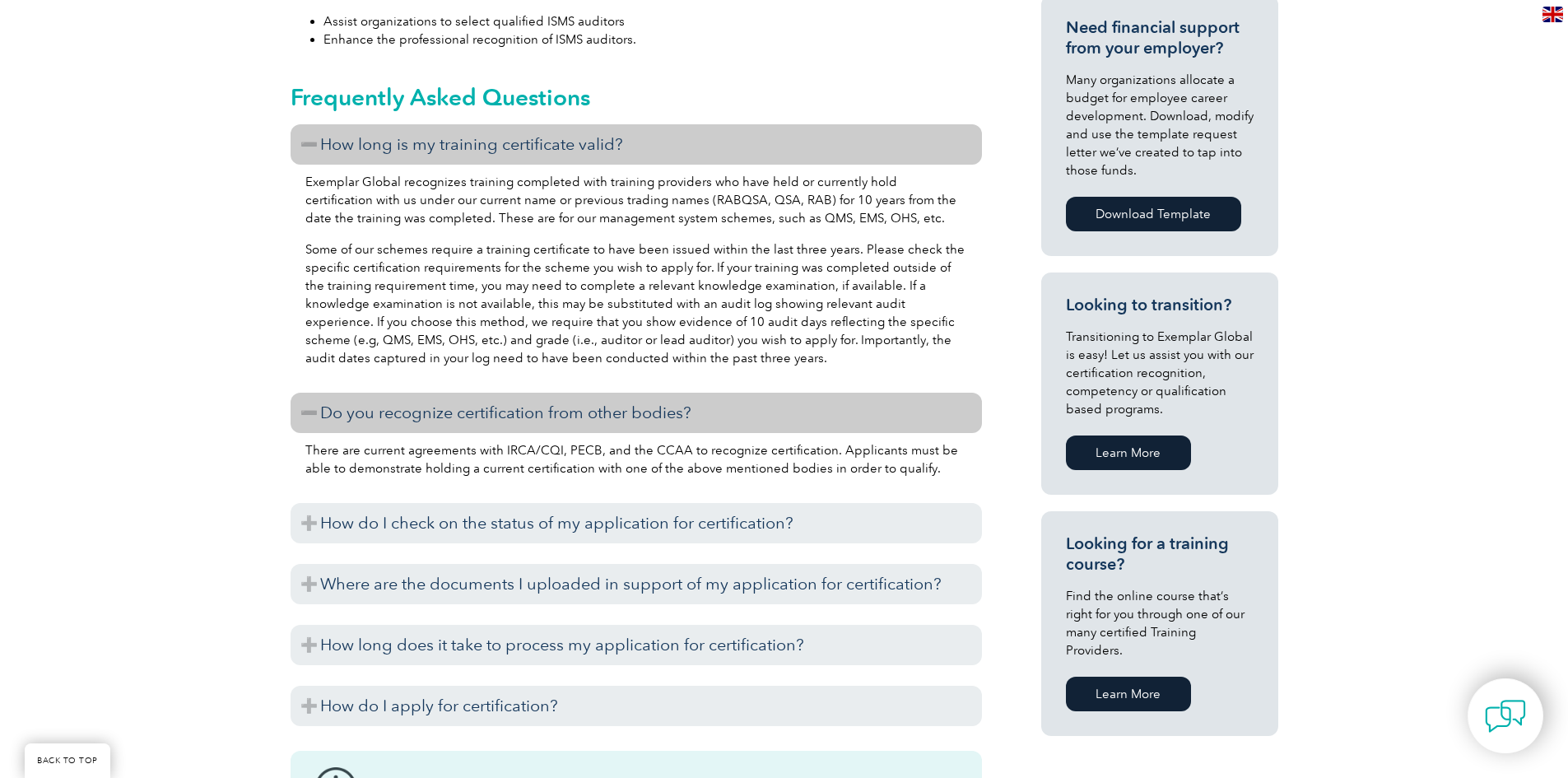
scroll to position [858, 0]
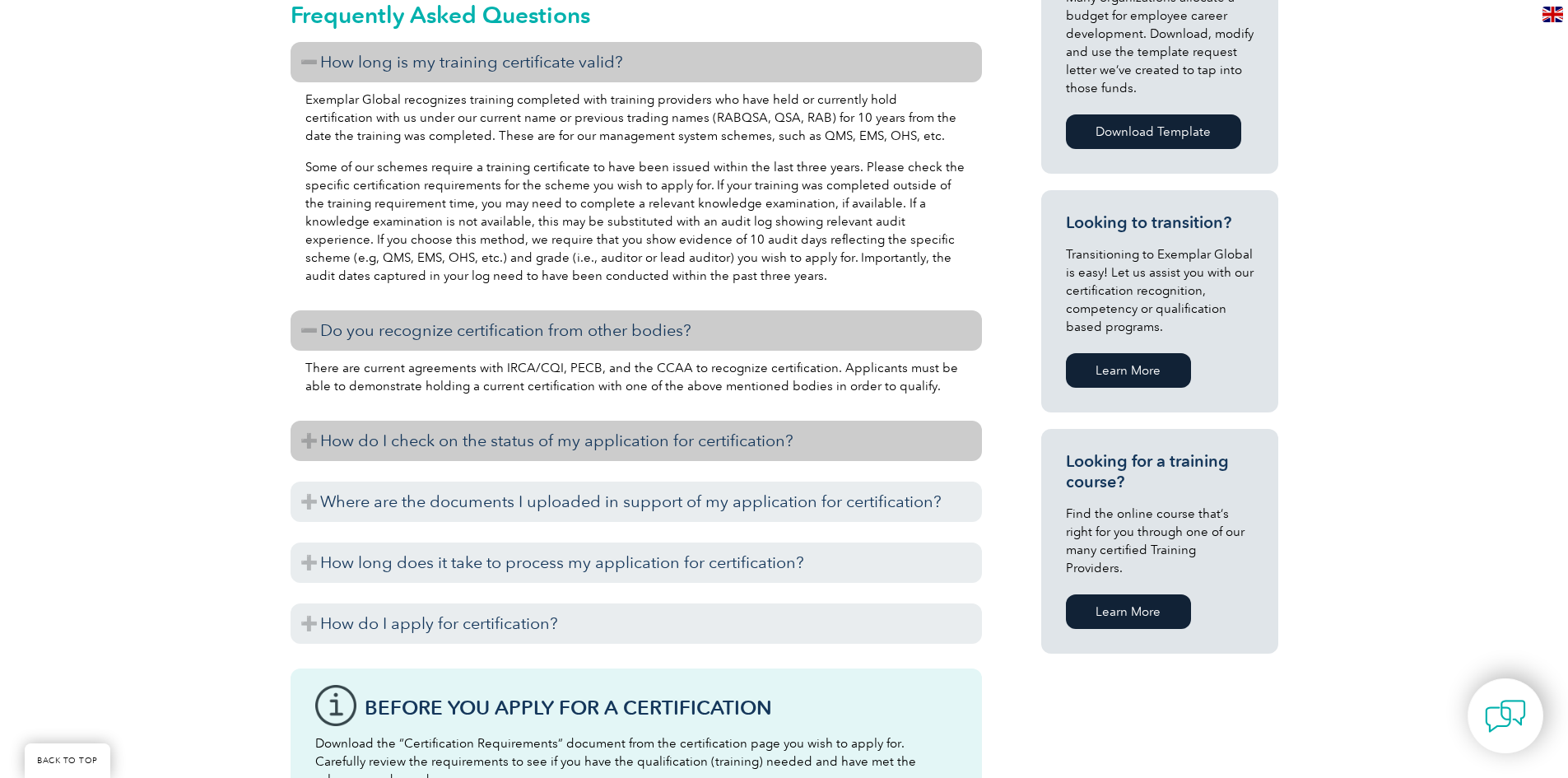
click at [640, 439] on h3 "How do I check on the status of my application for certification?" at bounding box center [636, 441] width 691 height 41
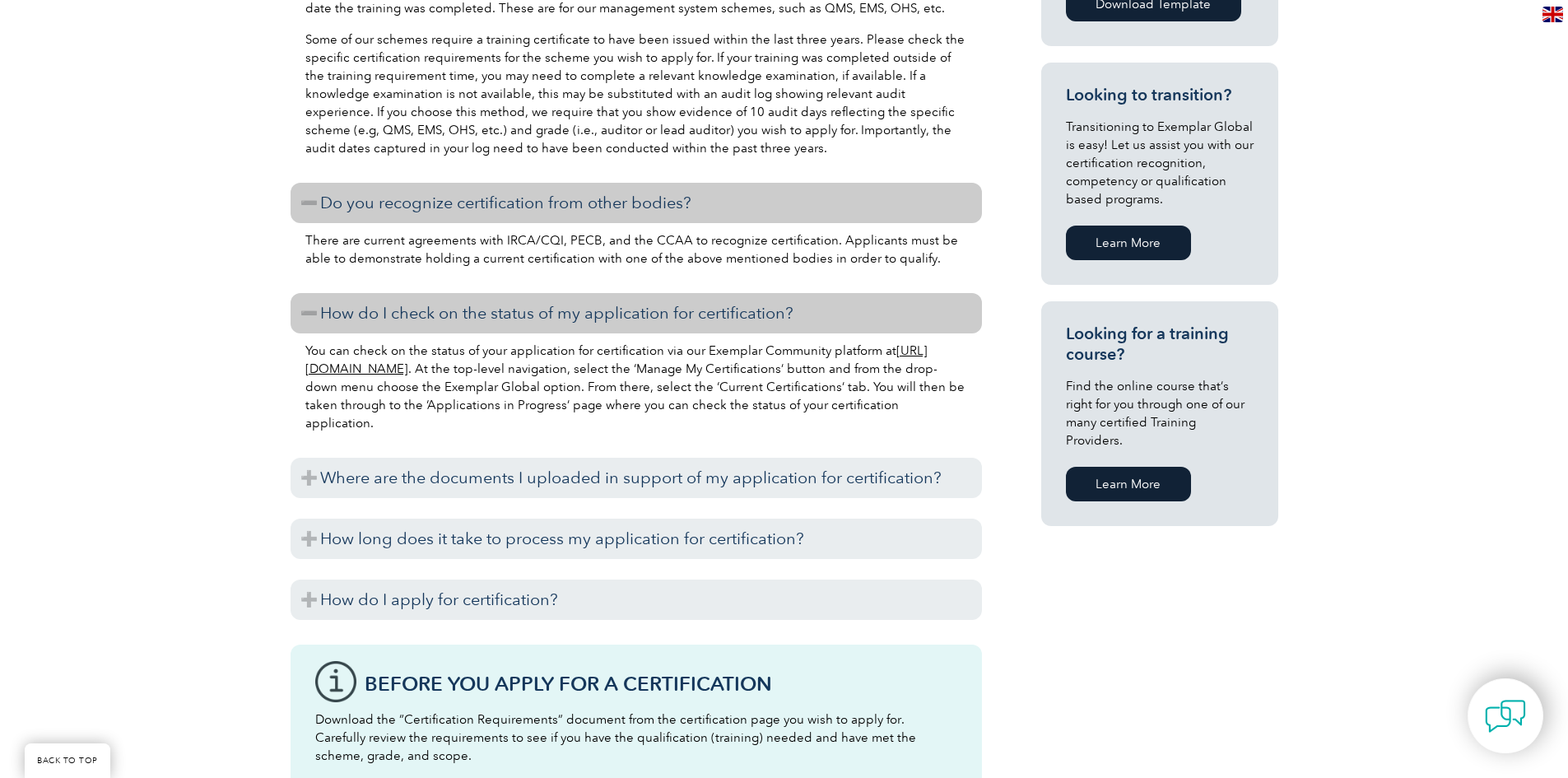
scroll to position [1023, 0]
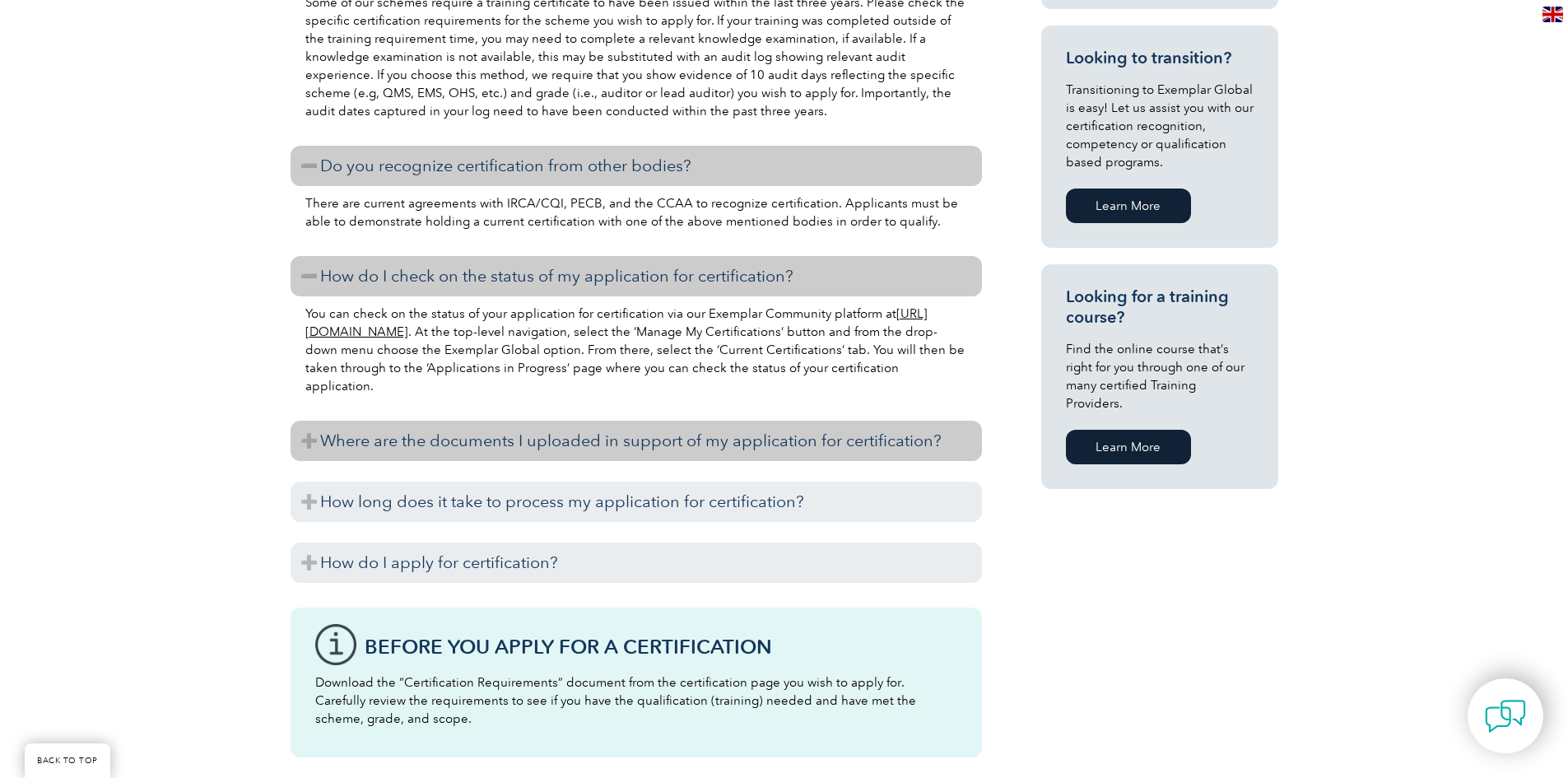
click at [627, 451] on h3 "Where are the documents I uploaded in support of my application for certificati…" at bounding box center [636, 441] width 691 height 41
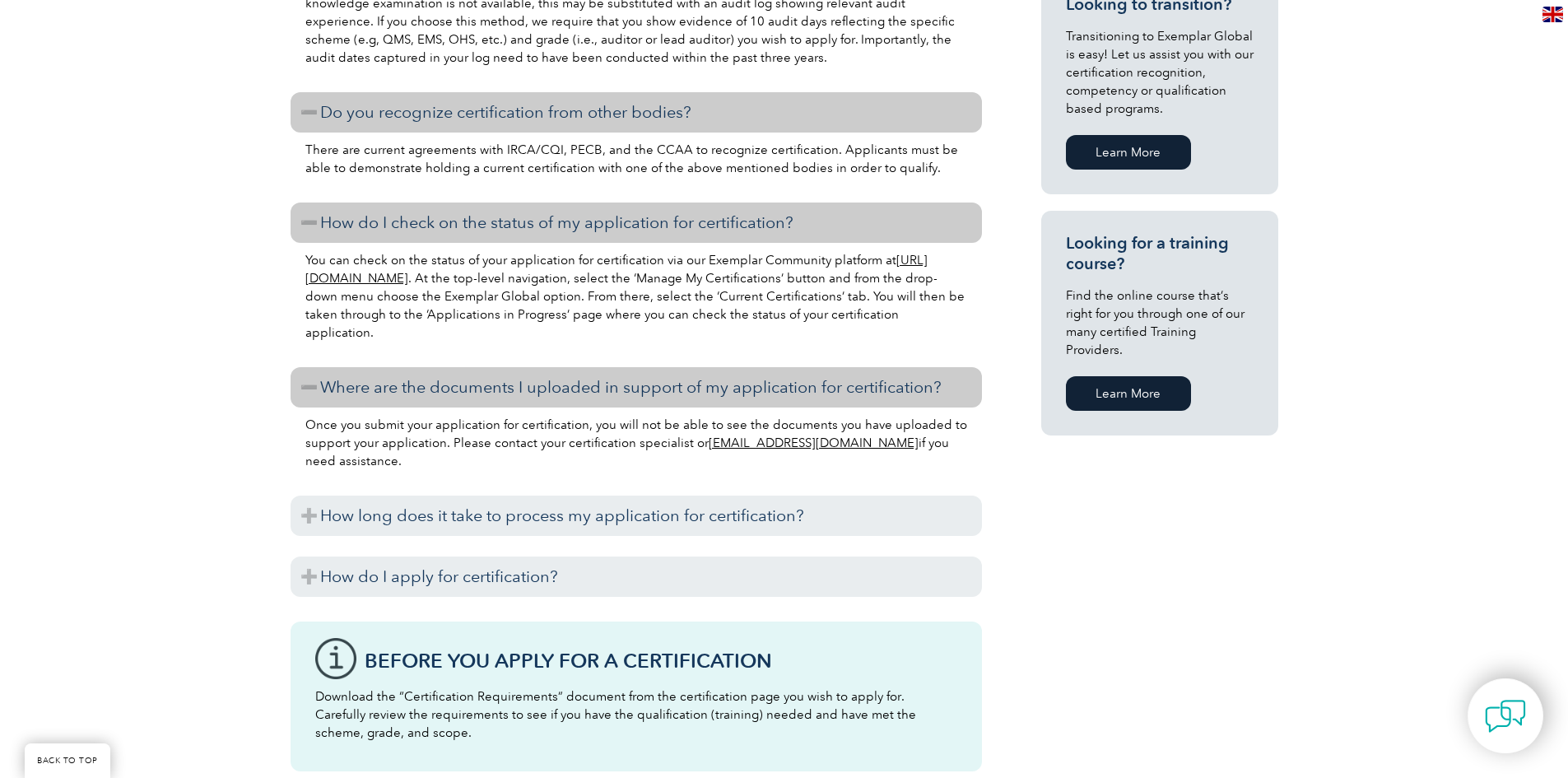
scroll to position [1106, 0]
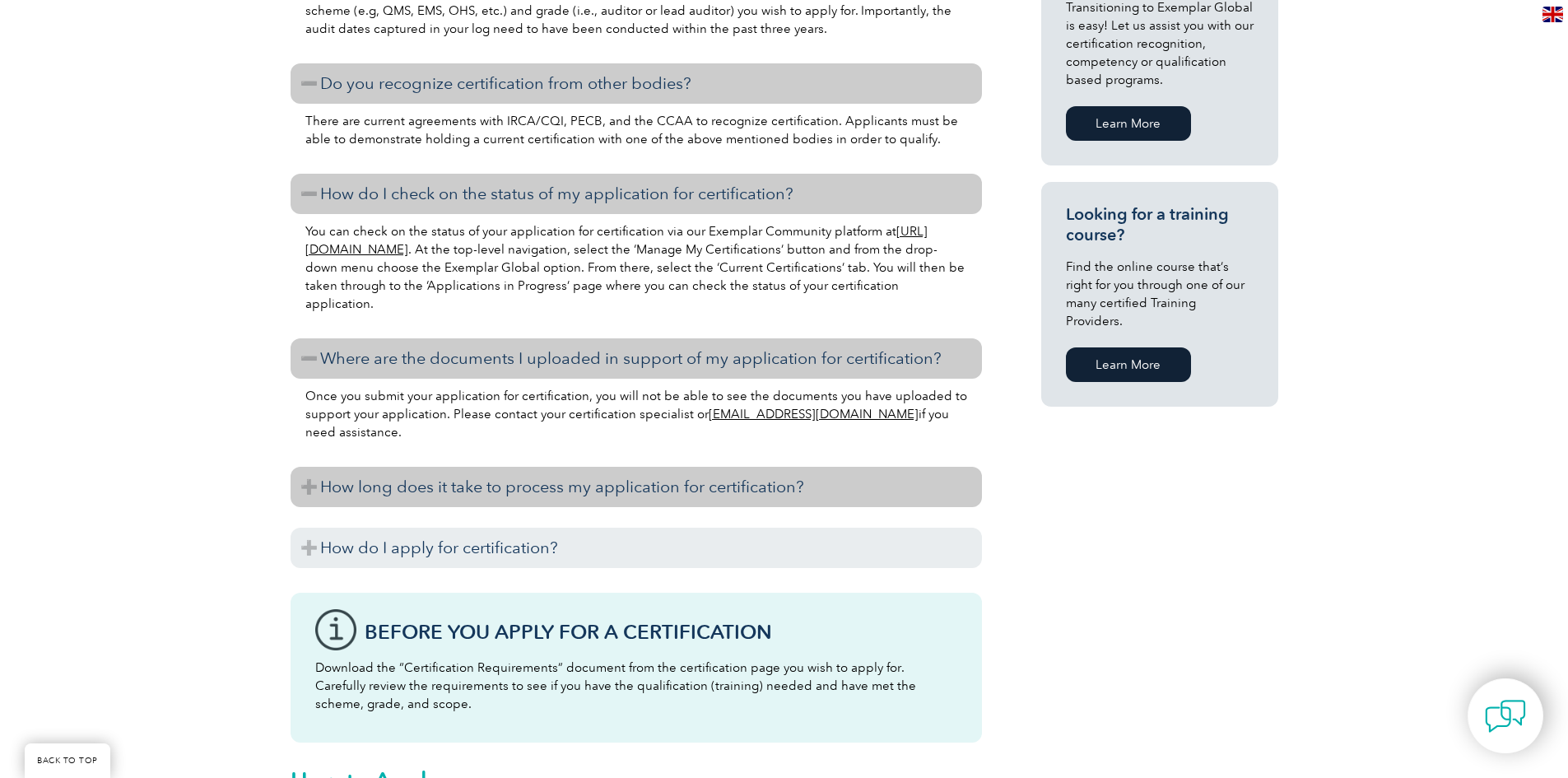
click at [608, 486] on h3 "How long does it take to process my application for certification?" at bounding box center [636, 486] width 691 height 41
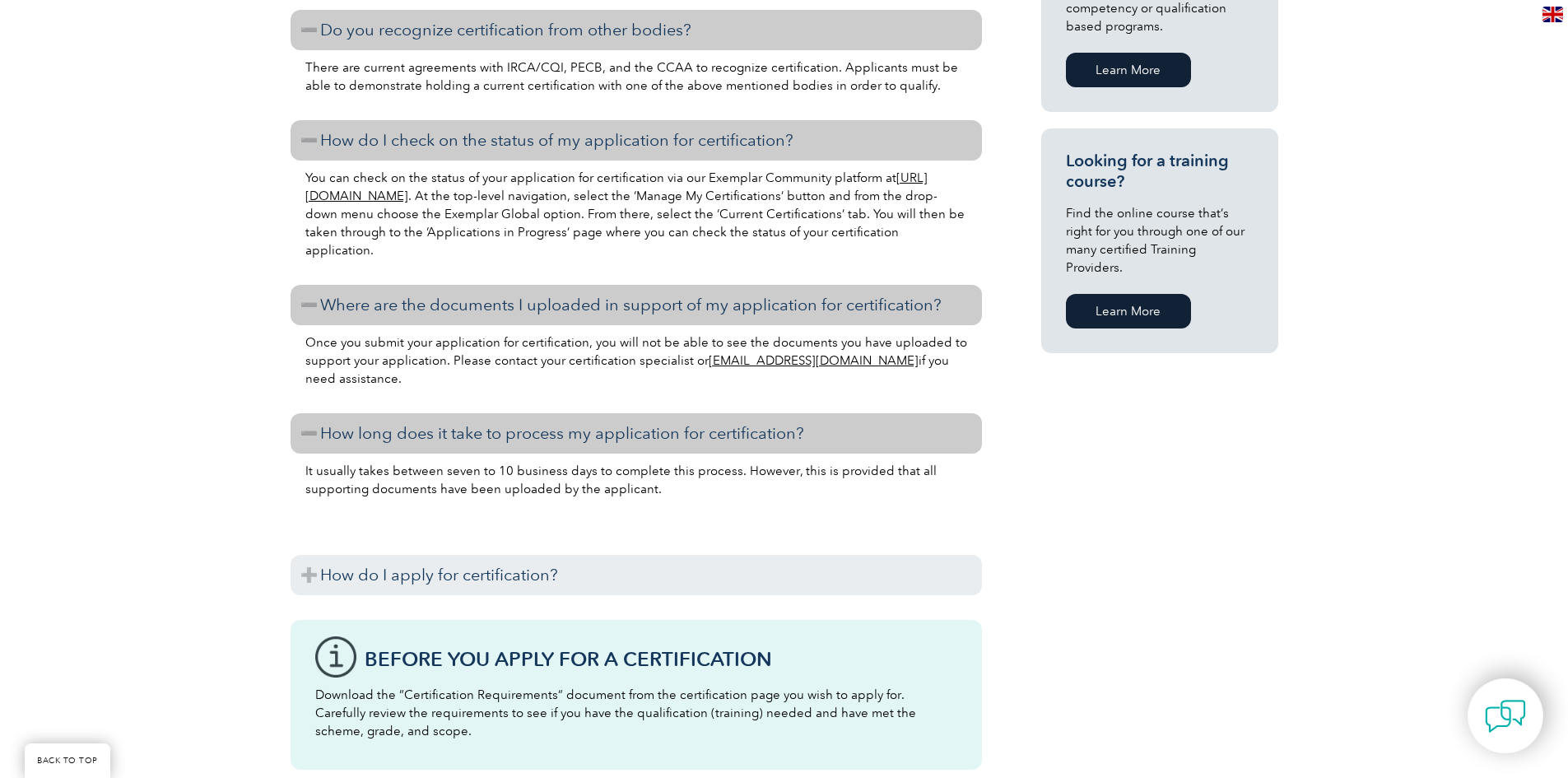
scroll to position [1188, 0]
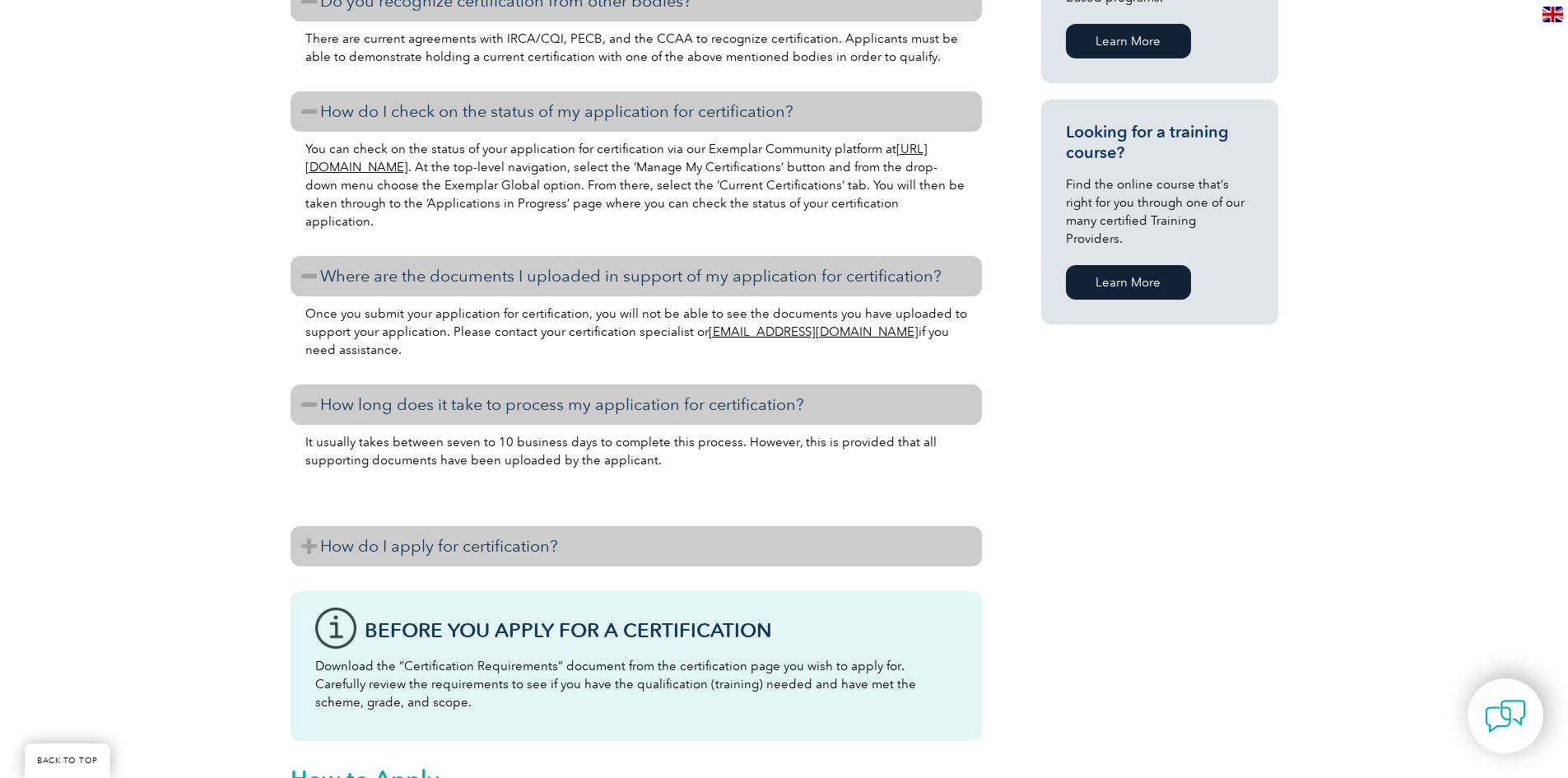
click at [544, 547] on h3 "How do I apply for certification?" at bounding box center [636, 546] width 691 height 41
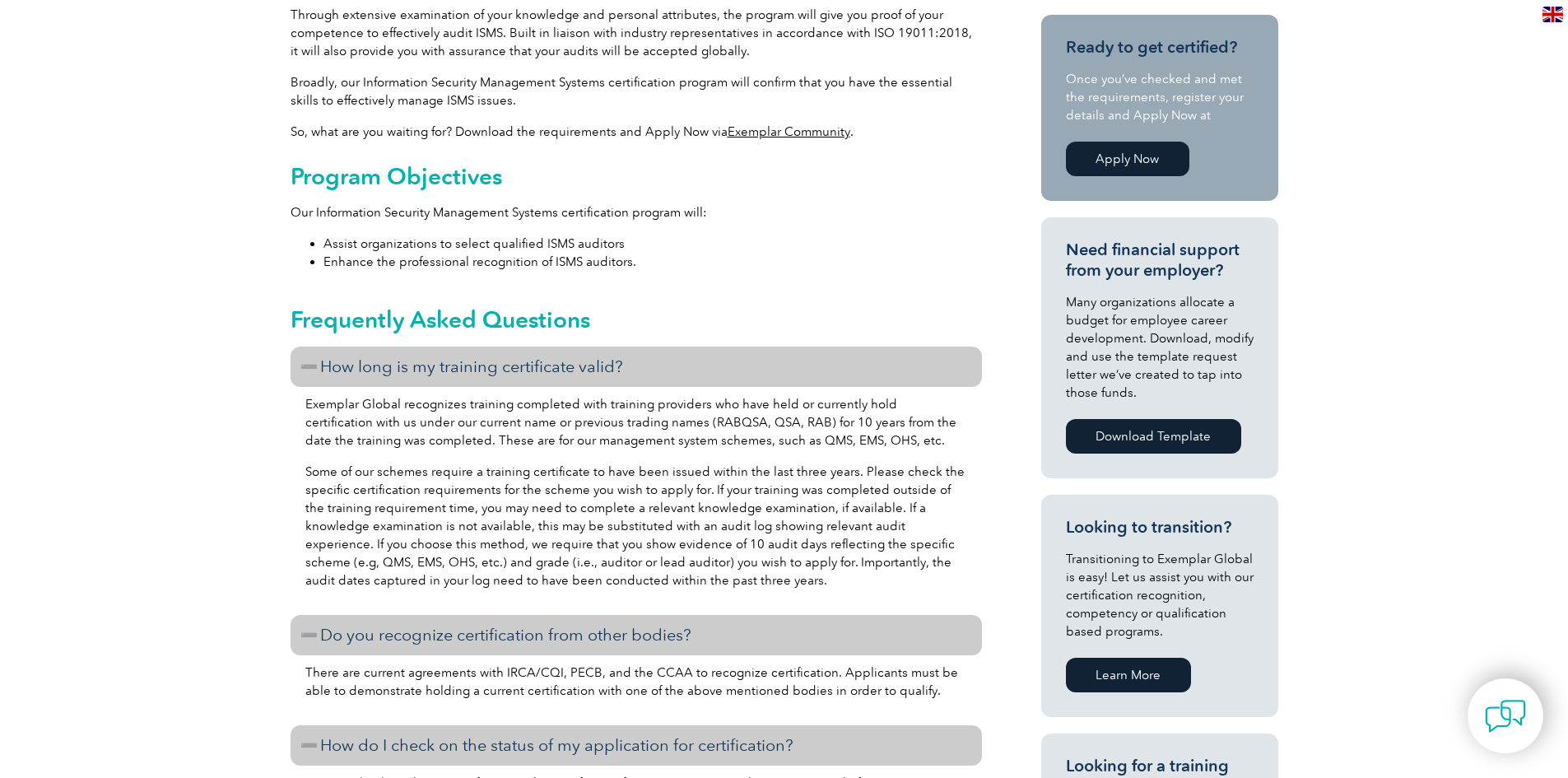
scroll to position [0, 0]
